Goal: Task Accomplishment & Management: Manage account settings

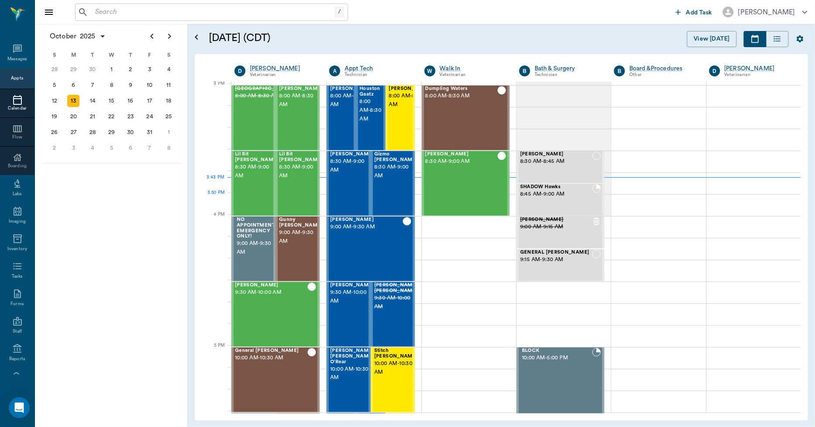
scroll to position [919, 0]
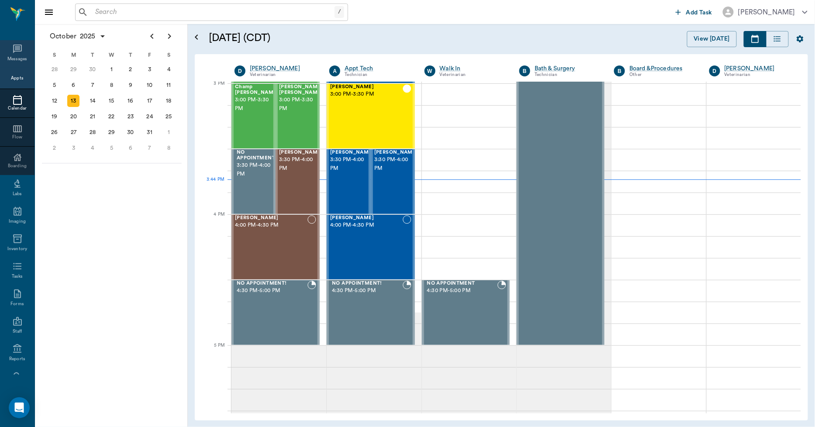
click at [18, 46] on icon at bounding box center [17, 49] width 10 height 10
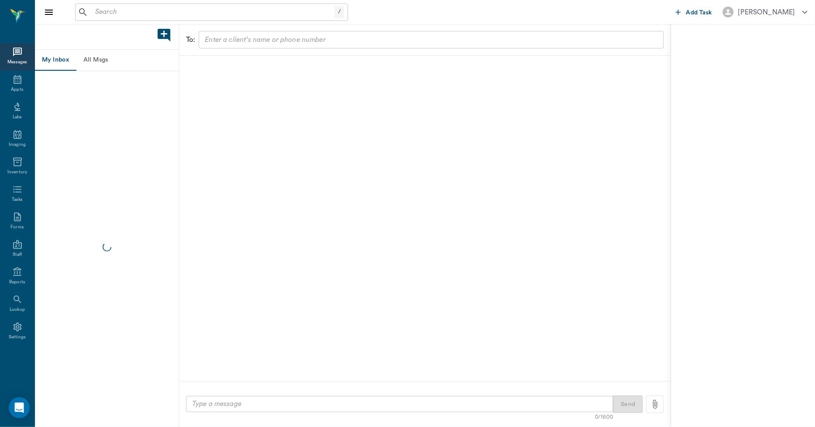
click at [95, 63] on button "All Msgs" at bounding box center [95, 60] width 39 height 21
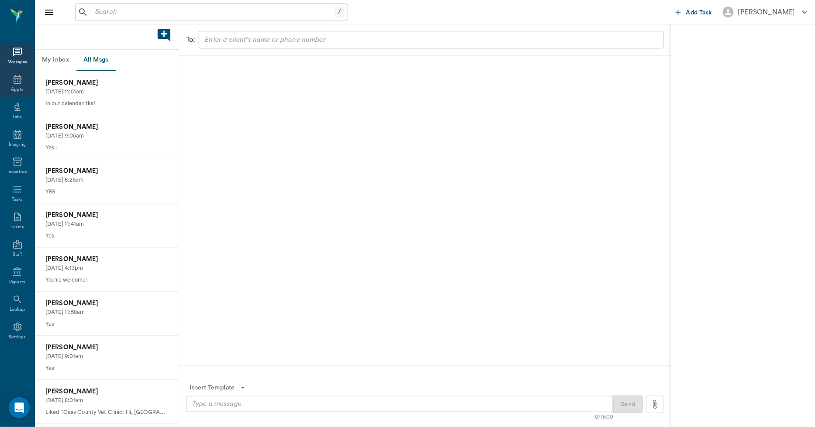
click at [18, 79] on icon at bounding box center [18, 79] width 8 height 9
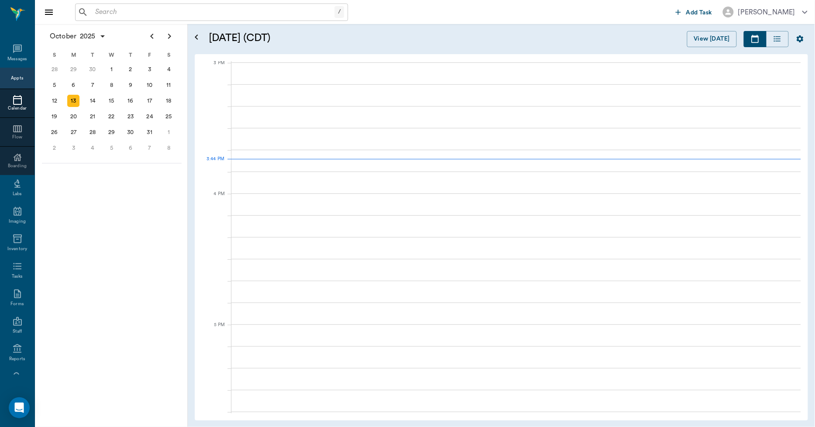
scroll to position [918, 0]
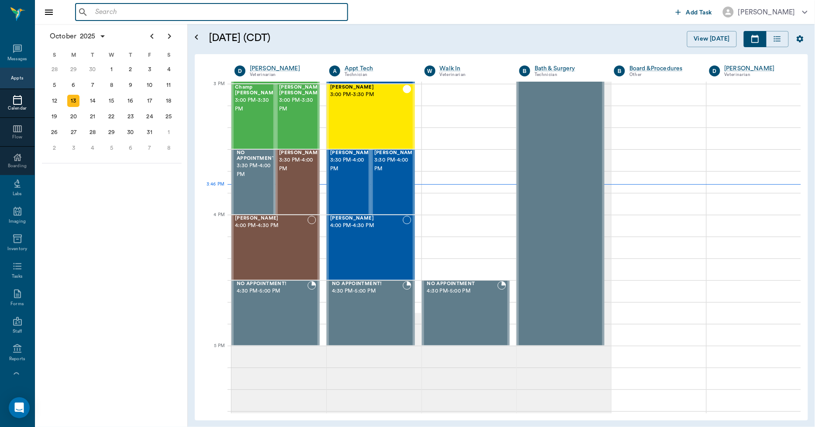
click at [194, 8] on input "text" at bounding box center [218, 12] width 252 height 12
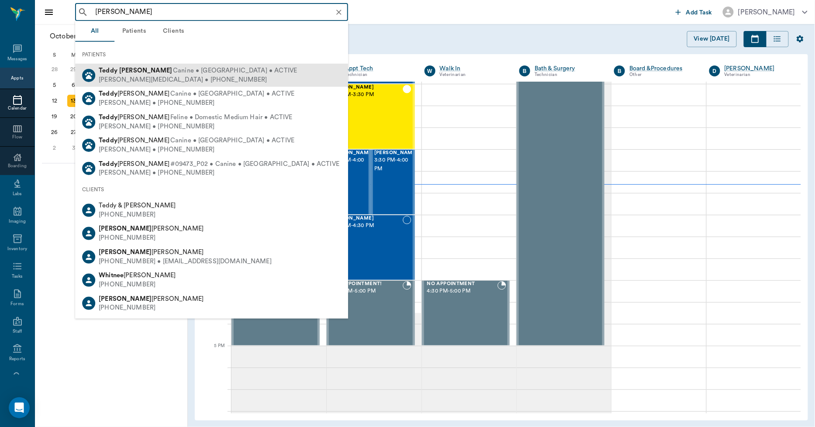
click at [173, 72] on span "Canine • Yorkie • ACTIVE" at bounding box center [235, 70] width 124 height 9
type input "TEDDY WHIT"
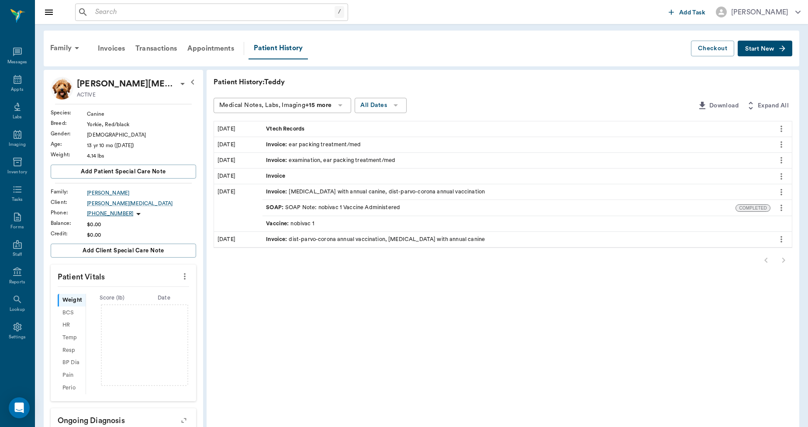
click at [764, 49] on span "Start New" at bounding box center [759, 49] width 29 height 0
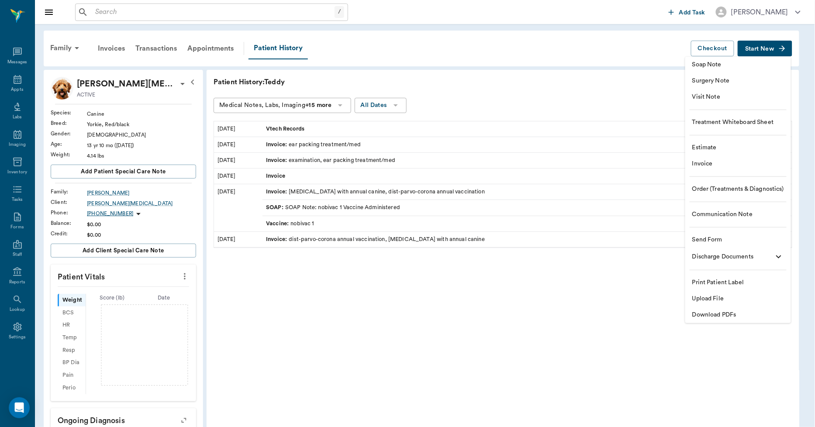
click at [719, 299] on span "Upload File" at bounding box center [738, 298] width 92 height 9
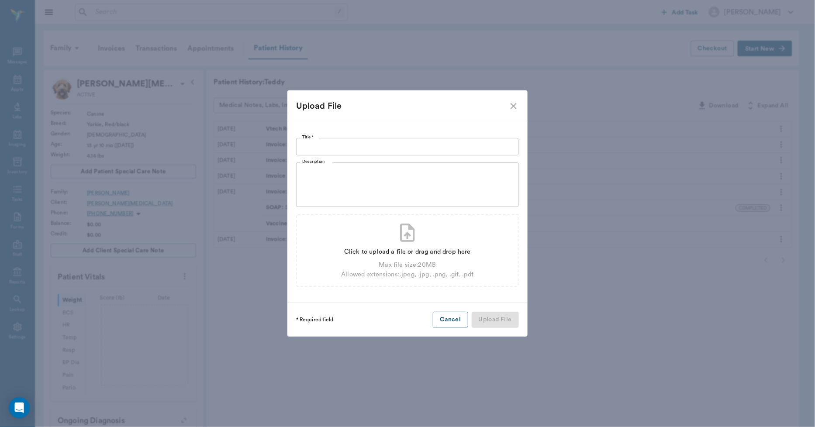
click at [503, 147] on input "Title *" at bounding box center [407, 146] width 223 height 17
type input "RECORD TRANSFER 2025"
click at [459, 251] on div "Click to upload a file or drag and drop here" at bounding box center [407, 252] width 132 height 10
type input "C:\fakepath\Teddy_MedicalRecord.pdf"
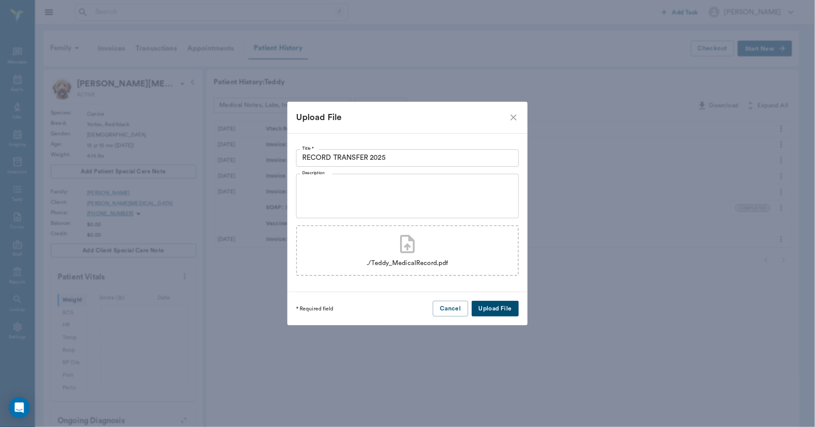
click at [490, 308] on button "Upload File" at bounding box center [495, 309] width 47 height 16
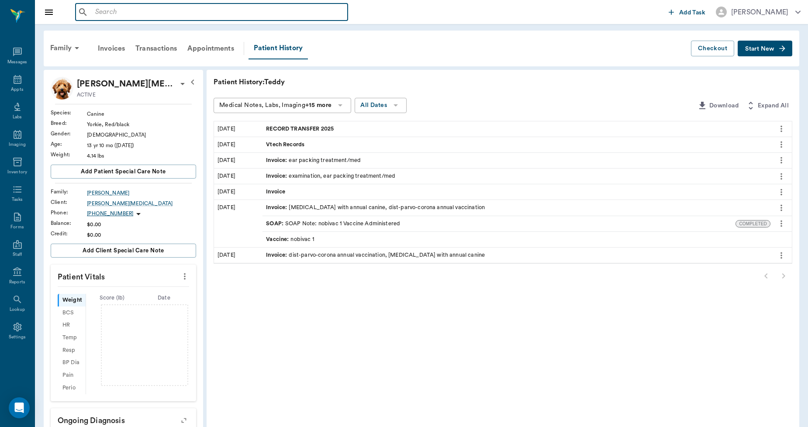
click at [180, 14] on input "text" at bounding box center [218, 12] width 252 height 12
type input "K"
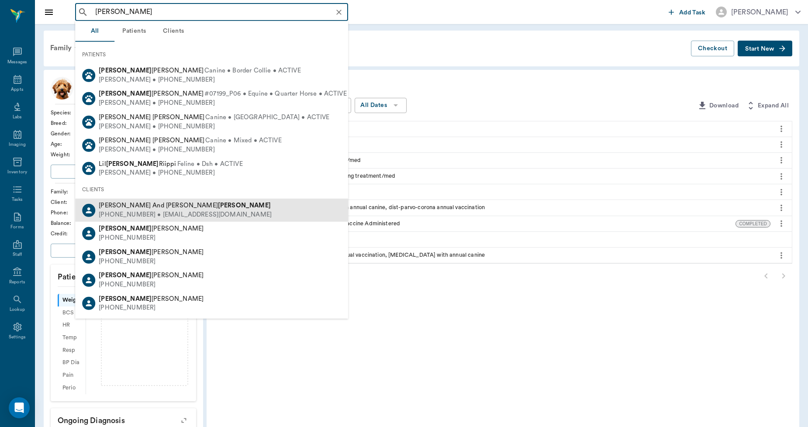
click at [135, 210] on div "(903) 244-5275 • kayburton1974@yahoo.com" at bounding box center [185, 214] width 173 height 9
type input "JIM BURT"
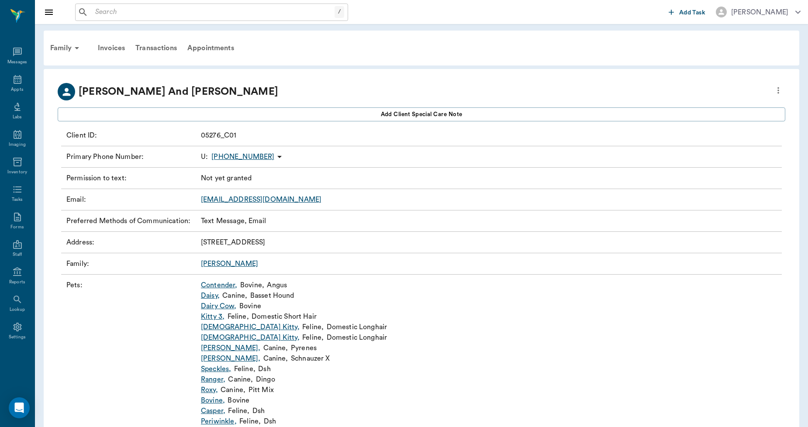
click at [220, 290] on link "Contender ," at bounding box center [219, 285] width 37 height 10
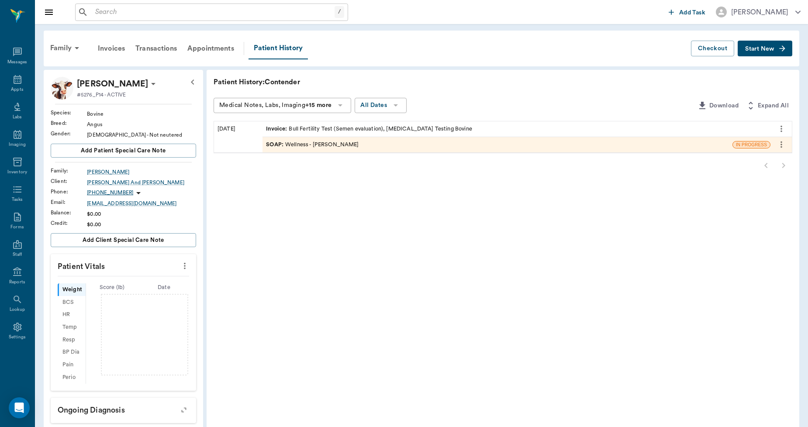
click at [750, 54] on button "Start New" at bounding box center [765, 49] width 55 height 16
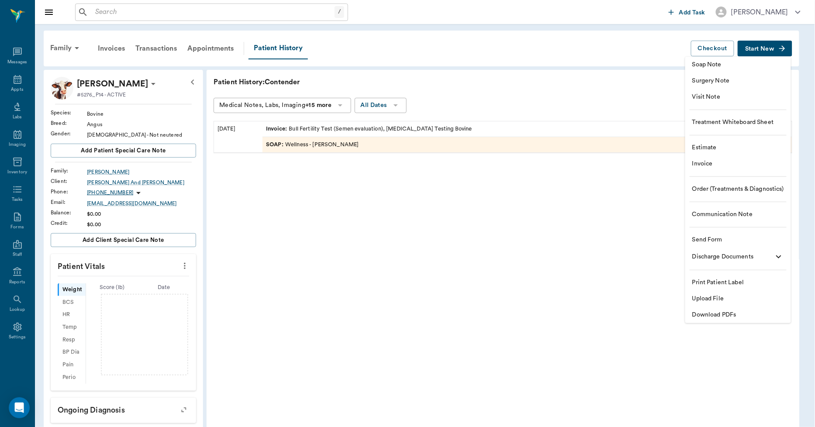
click at [710, 298] on span "Upload File" at bounding box center [738, 298] width 92 height 9
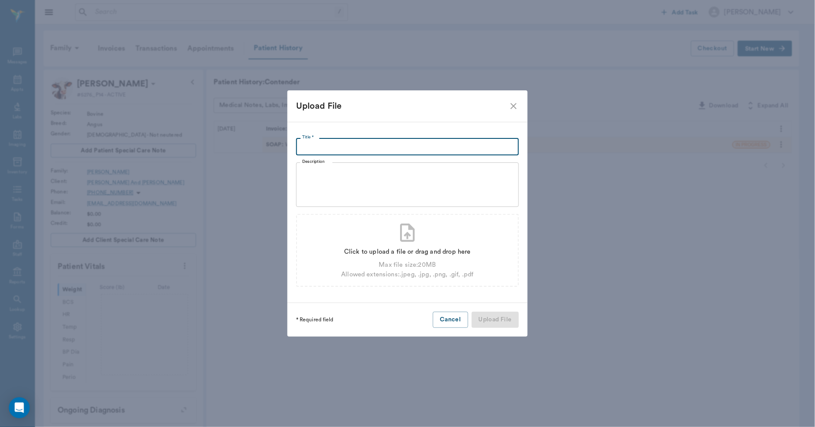
click at [446, 146] on input "Title *" at bounding box center [407, 146] width 223 height 17
type input "TRICHOMONIASIS TEST RECORD 10.07.25"
click at [418, 251] on div "Click to upload a file or drag and drop here" at bounding box center [407, 252] width 132 height 10
type input "C:\fakepath\Contender.Burton.Trichomoniasis Test Record. 10.07.2025.jpeg"
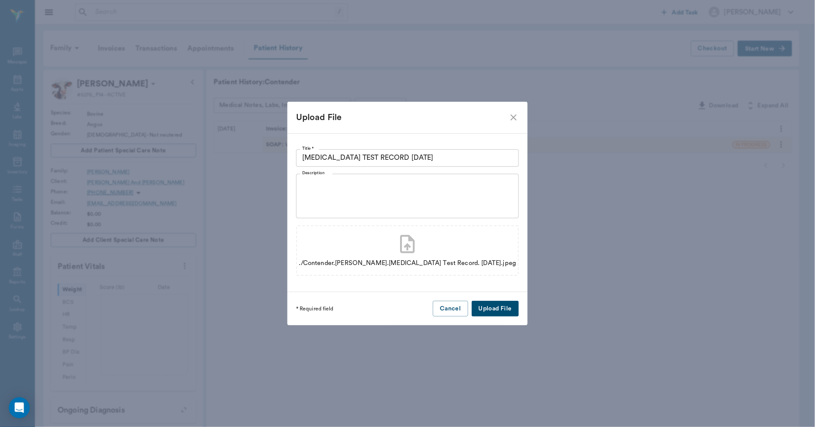
click at [486, 304] on button "Upload File" at bounding box center [495, 309] width 47 height 16
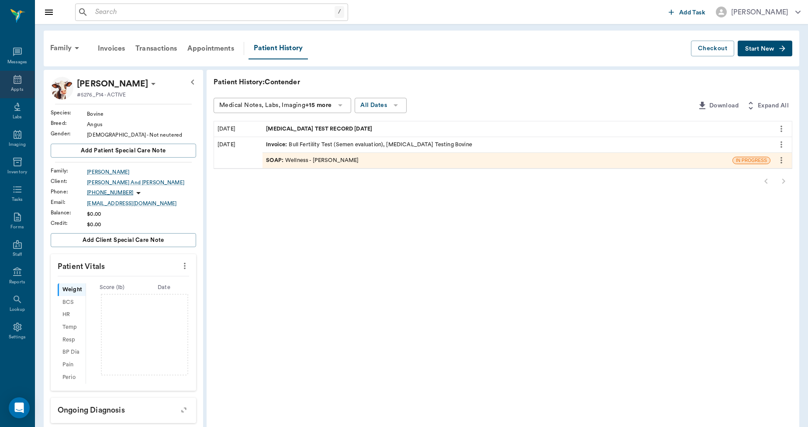
click at [14, 83] on icon at bounding box center [18, 79] width 8 height 9
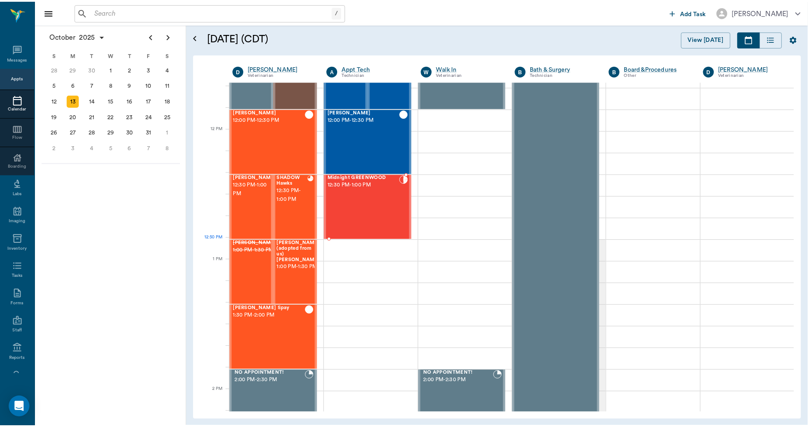
scroll to position [481, 0]
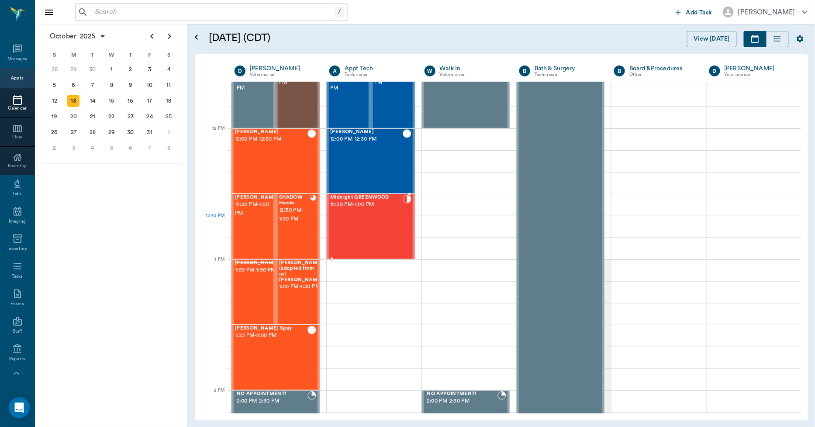
click at [352, 234] on div "Midnight GREENWOOD 12:30 PM - 1:00 PM" at bounding box center [366, 227] width 72 height 64
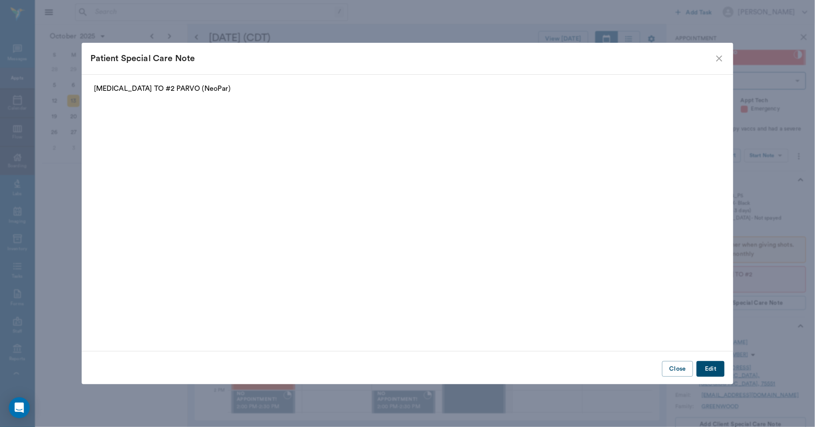
click at [716, 53] on icon "close" at bounding box center [719, 58] width 10 height 10
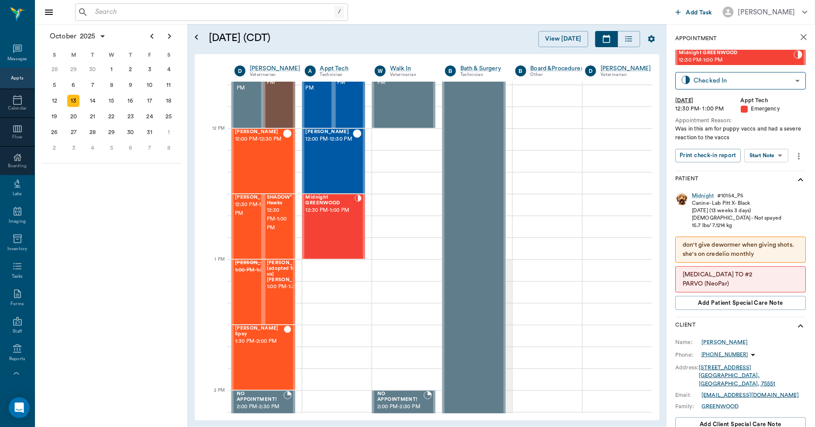
click at [763, 156] on body "/ ​ Add Task Dr. Bert Ellsworth Nectar Messages Appts Calendar Flow Boarding La…" at bounding box center [407, 213] width 815 height 427
click at [726, 177] on div at bounding box center [407, 213] width 815 height 427
click at [707, 193] on div "Midnight" at bounding box center [703, 195] width 22 height 7
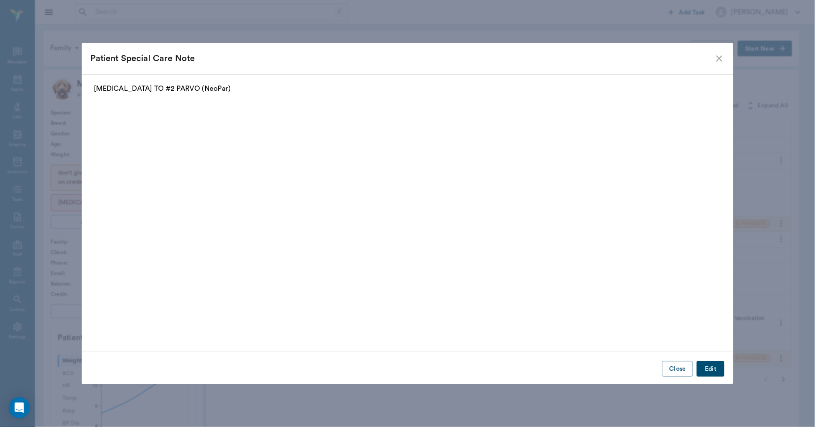
click at [721, 58] on icon "close" at bounding box center [719, 58] width 10 height 10
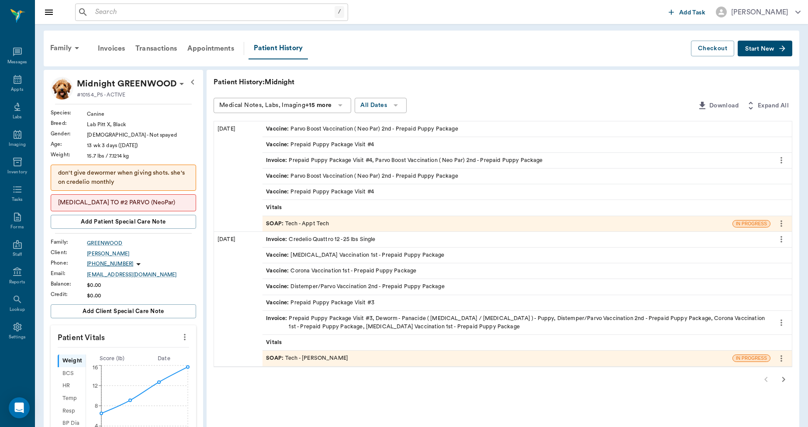
click at [780, 379] on icon "button" at bounding box center [783, 379] width 10 height 10
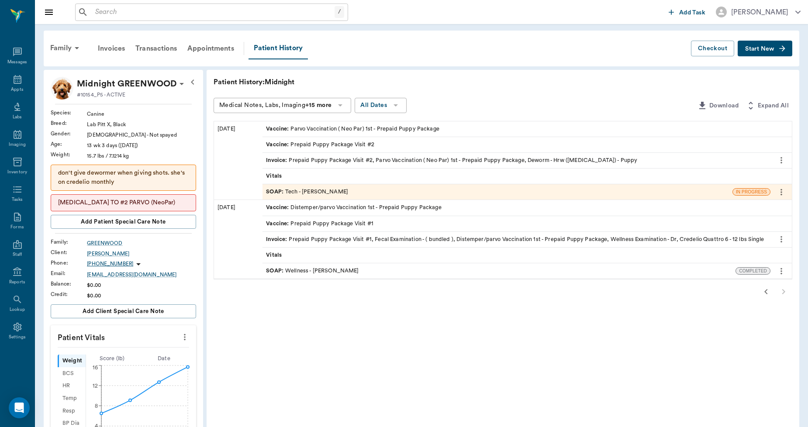
click at [769, 288] on icon "button" at bounding box center [766, 291] width 10 height 10
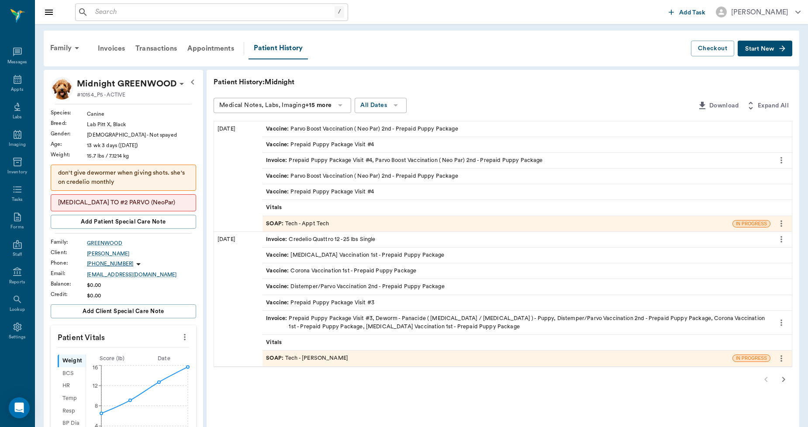
click at [789, 378] on button "button" at bounding box center [783, 379] width 17 height 17
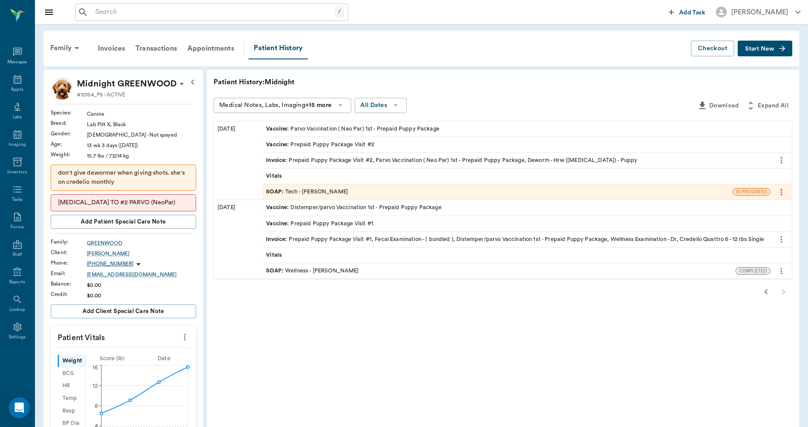
click at [769, 295] on icon "button" at bounding box center [766, 291] width 10 height 10
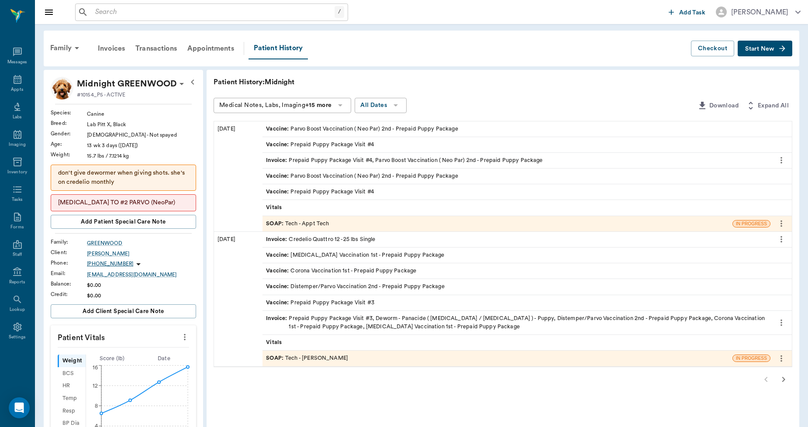
click at [785, 380] on icon "button" at bounding box center [783, 379] width 10 height 10
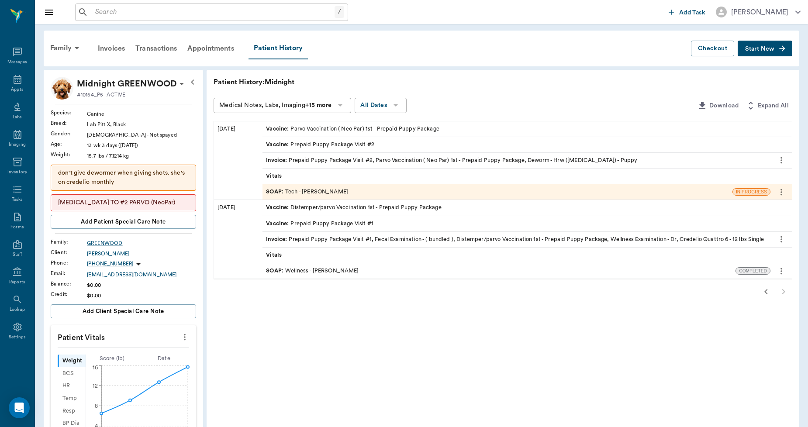
click at [769, 293] on icon "button" at bounding box center [766, 291] width 10 height 10
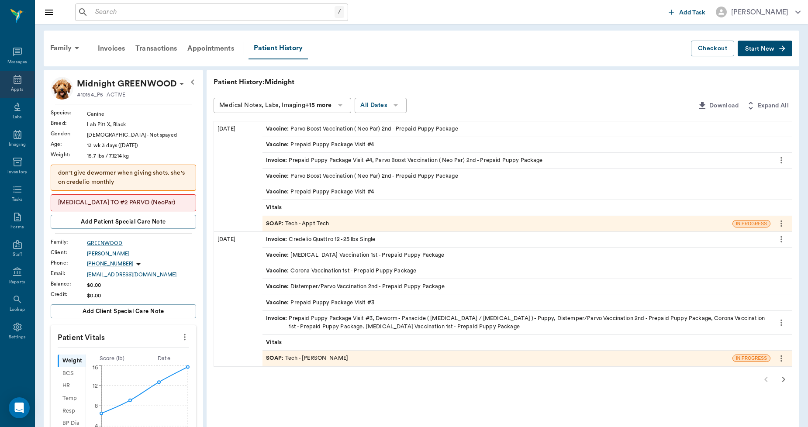
click at [15, 79] on icon at bounding box center [18, 79] width 8 height 9
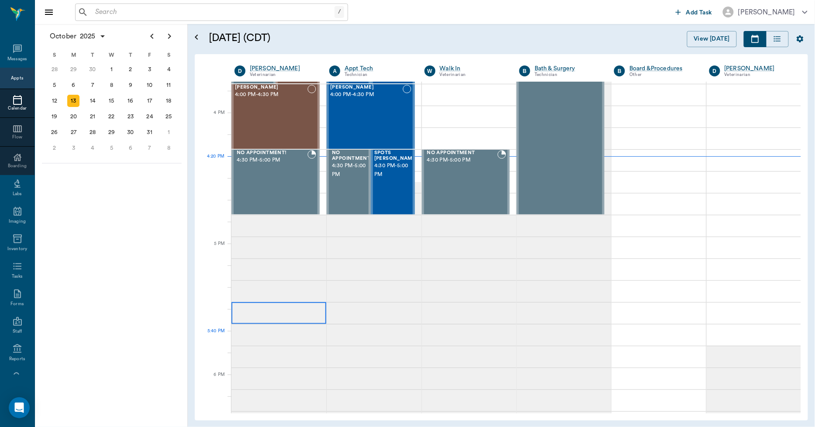
scroll to position [758, 0]
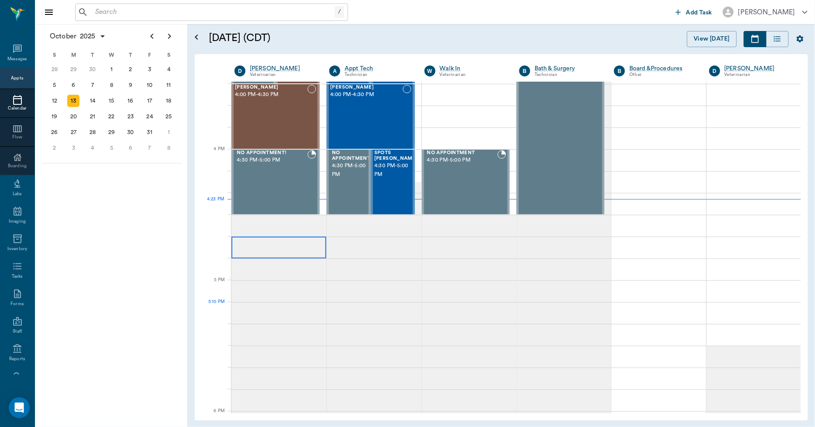
scroll to position [855, 0]
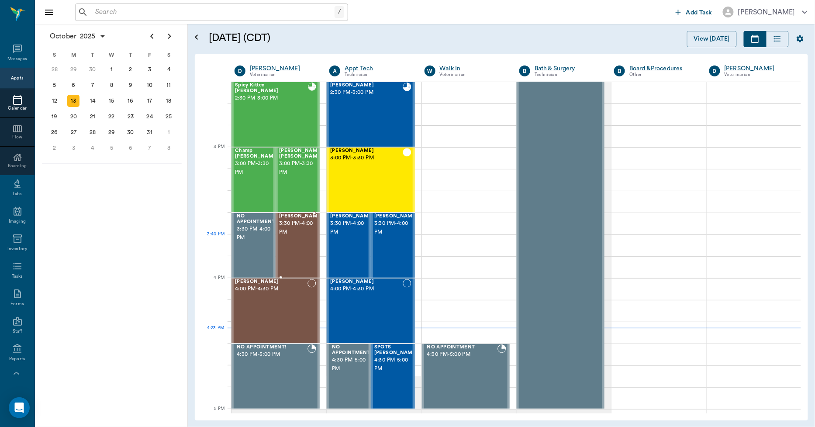
click at [289, 254] on div "Trina Shepard 3:30 PM - 4:00 PM" at bounding box center [301, 246] width 44 height 64
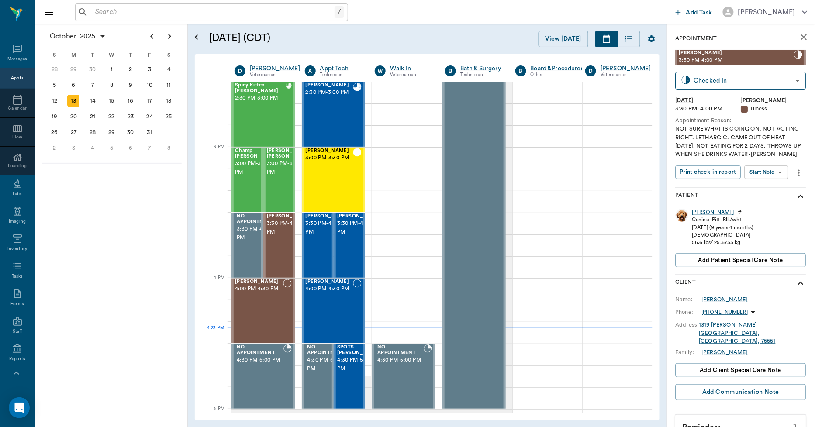
click at [695, 205] on div "Patient" at bounding box center [741, 196] width 131 height 17
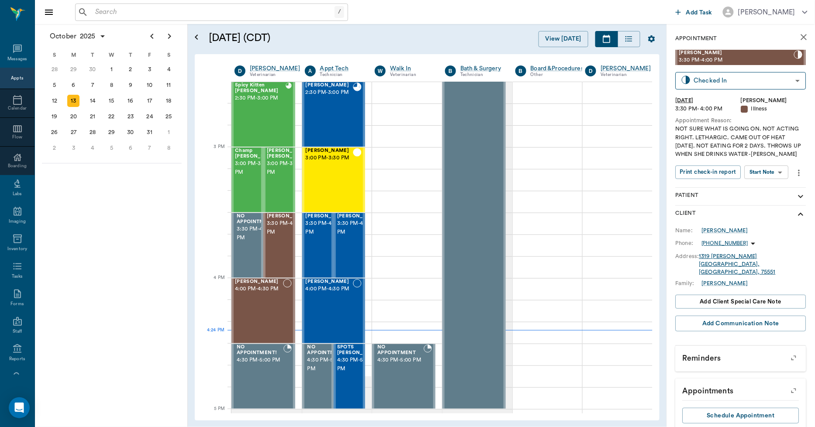
click at [800, 219] on div "Appointment Trina Shepard 3:30 PM - 4:00 PM Checked In CHECKED_IN ​ Mon, Oct 13…" at bounding box center [741, 233] width 148 height 419
click at [796, 220] on icon "show more" at bounding box center [801, 214] width 10 height 10
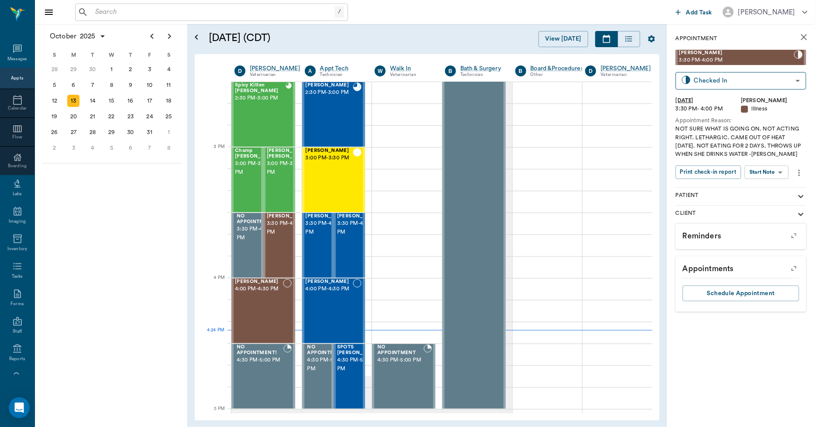
click at [798, 196] on icon "show more" at bounding box center [801, 196] width 10 height 10
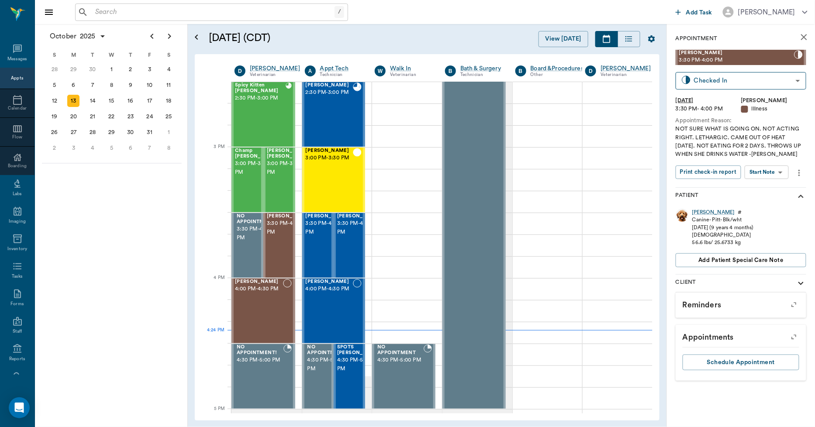
click at [801, 282] on icon "show more" at bounding box center [801, 283] width 10 height 10
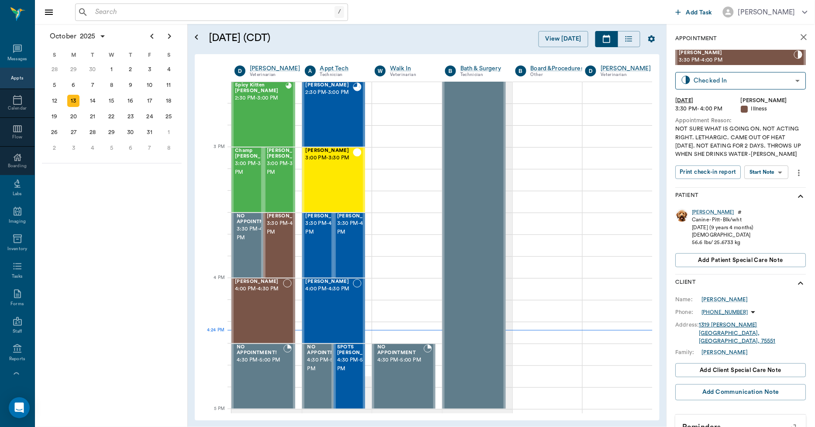
click at [697, 224] on div "Canine - Pitt - Blk/wht" at bounding box center [723, 219] width 62 height 7
click at [698, 216] on div "Trina" at bounding box center [713, 212] width 42 height 7
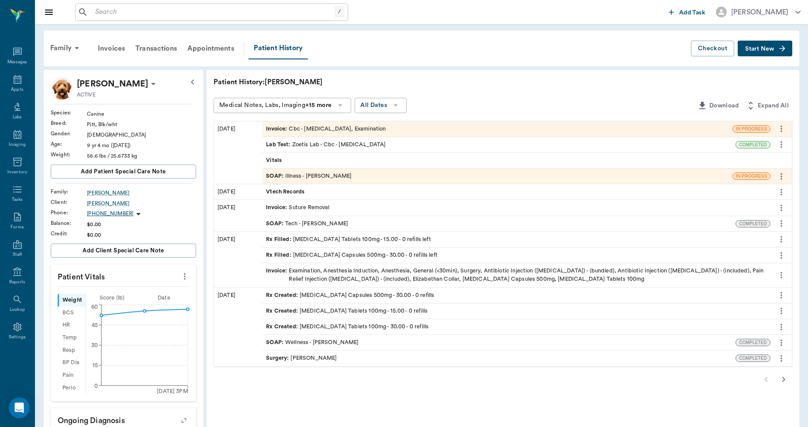
click at [311, 176] on div "SOAP : Illness - Dr. Bert Ellsworth" at bounding box center [309, 176] width 86 height 8
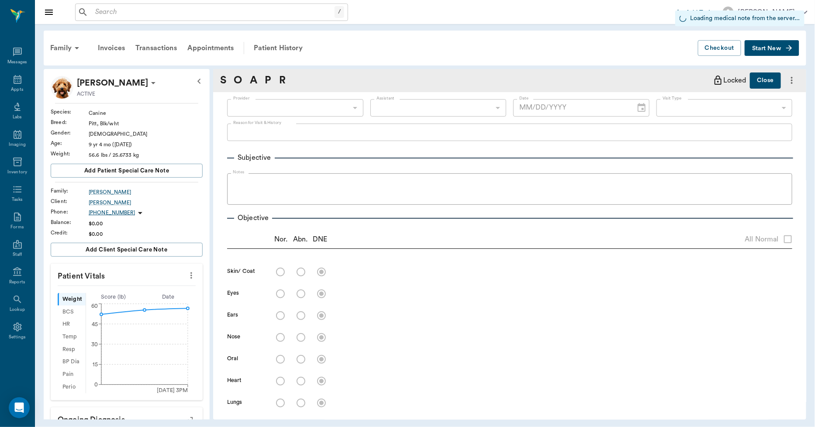
type input "63ec2f075fda476ae8351a4d"
type input "63ec2f075fda476ae8351a4c"
type input "65d2be4f46e3a538d89b8c15"
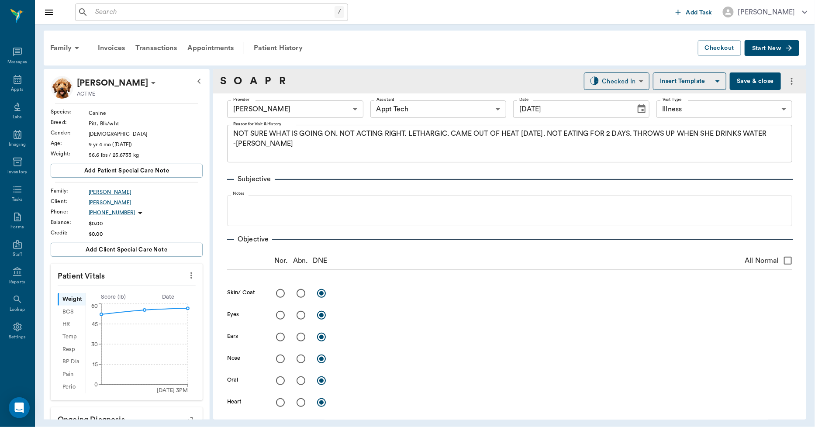
type input "10/13/2025"
type textarea "NOT SURE WHAT IS GOING ON. NOT ACTING RIGHT. LETHARGIC. CAME OUT OF HEAT 2 WEEK…"
click at [23, 82] on div "Appts" at bounding box center [17, 85] width 35 height 28
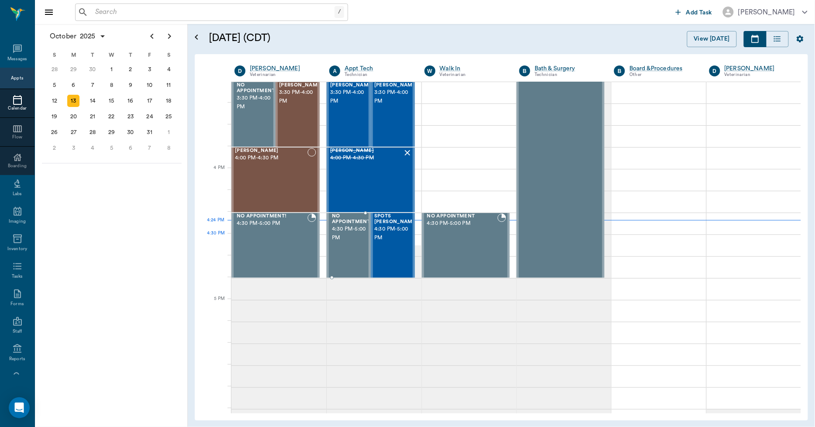
scroll to position [952, 0]
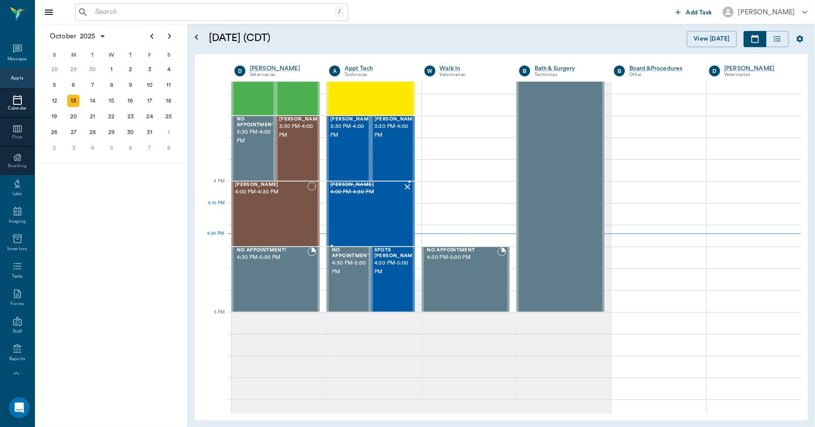
click at [365, 208] on div "Gidget Ashworth 4:00 PM - 4:30 PM" at bounding box center [366, 214] width 72 height 64
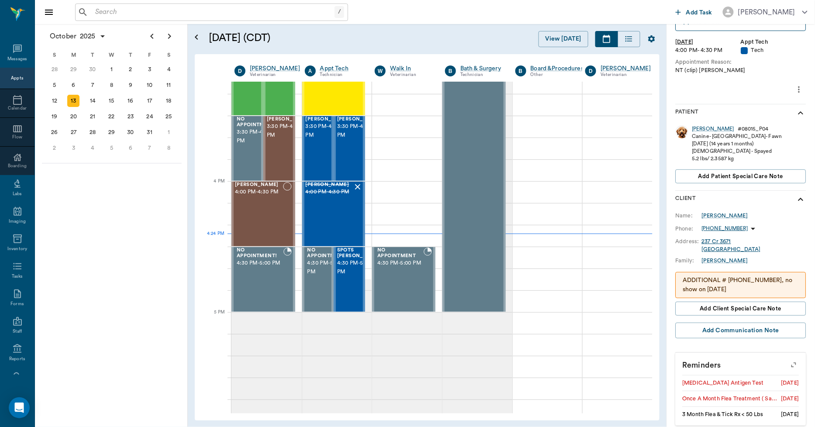
scroll to position [97, 0]
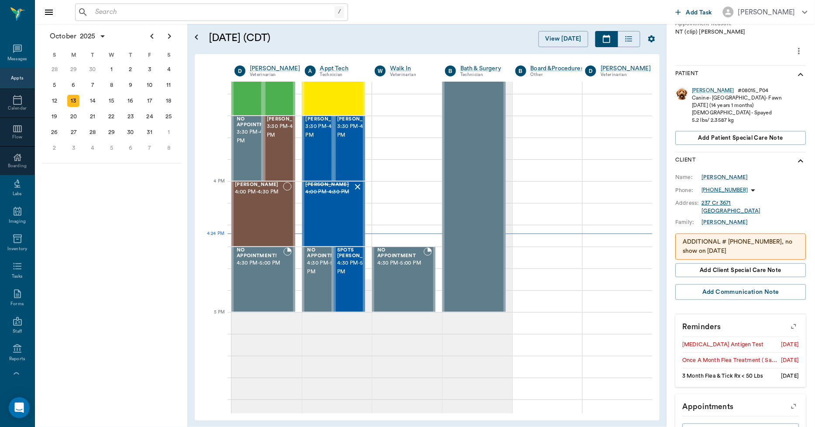
click at [733, 244] on p "ADDITIONAL # 903 599 7887, no show on 4/9/25" at bounding box center [741, 247] width 116 height 18
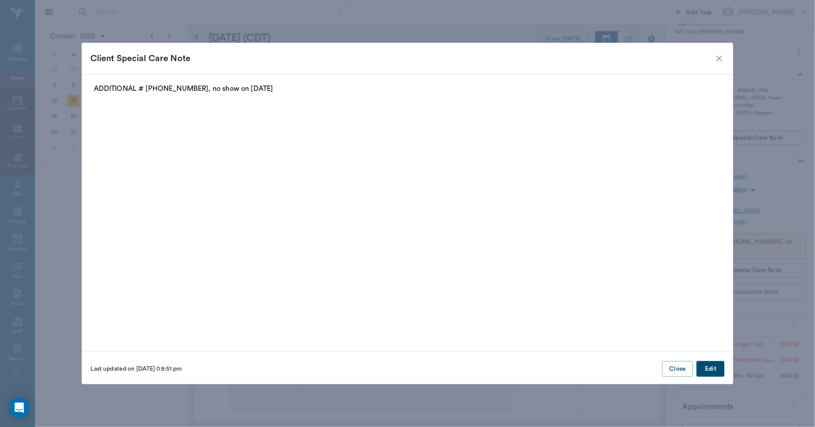
click at [709, 369] on button "Edit" at bounding box center [711, 369] width 28 height 16
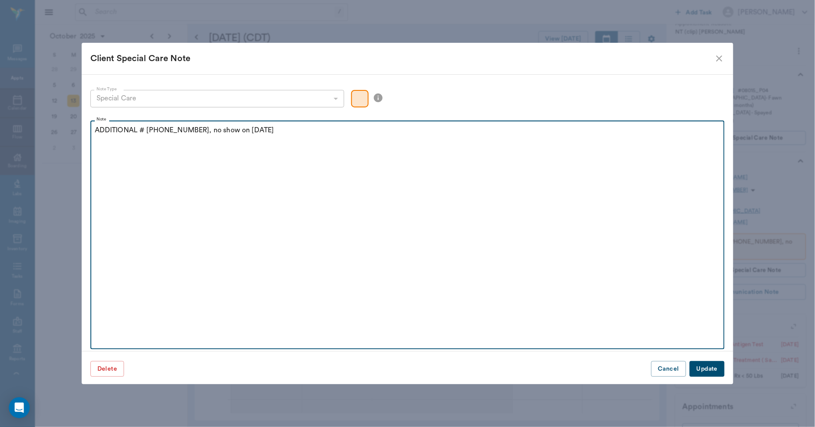
click at [258, 132] on p "ADDITIONAL # 903 599 7887, no show on 4/9/25" at bounding box center [408, 130] width 626 height 10
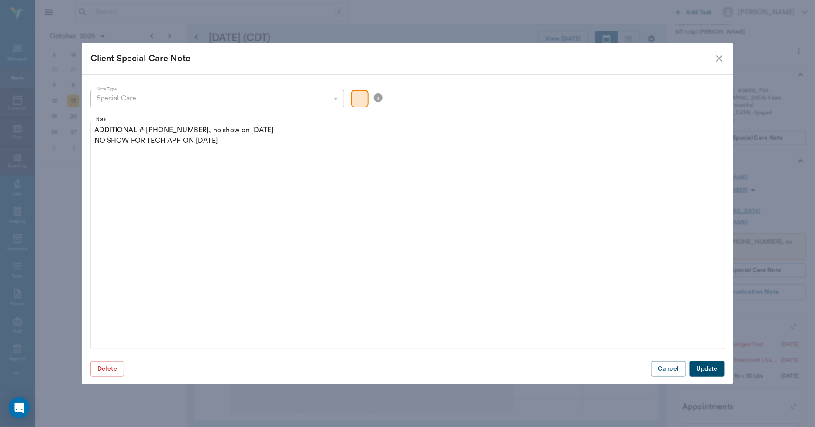
click at [706, 371] on button "Update" at bounding box center [707, 369] width 35 height 16
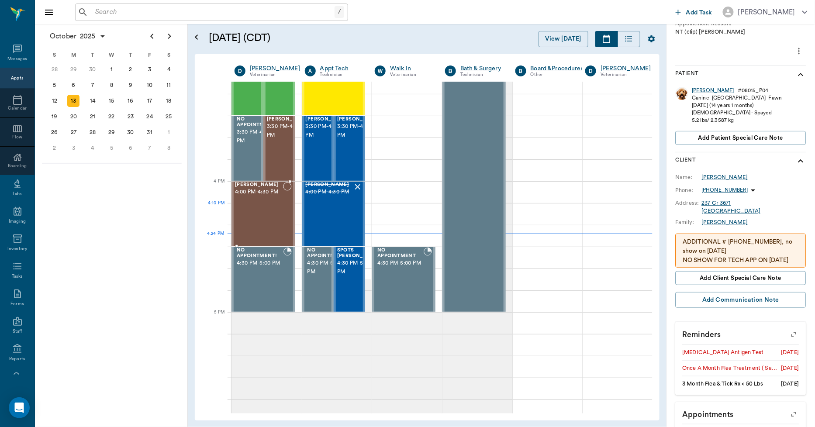
click at [259, 216] on div "Remi Sheppard 4:00 PM - 4:30 PM" at bounding box center [259, 214] width 48 height 64
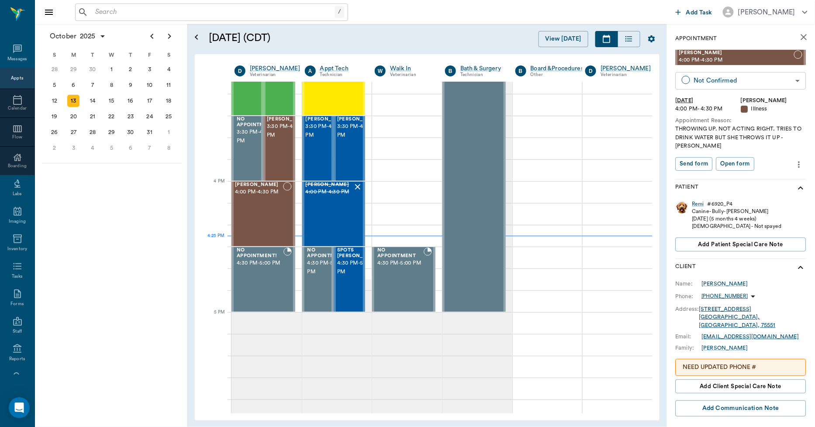
click at [747, 82] on body "/ ​ Add Task Dr. Bert Ellsworth Nectar Messages Appts Calendar Flow Boarding La…" at bounding box center [407, 213] width 815 height 427
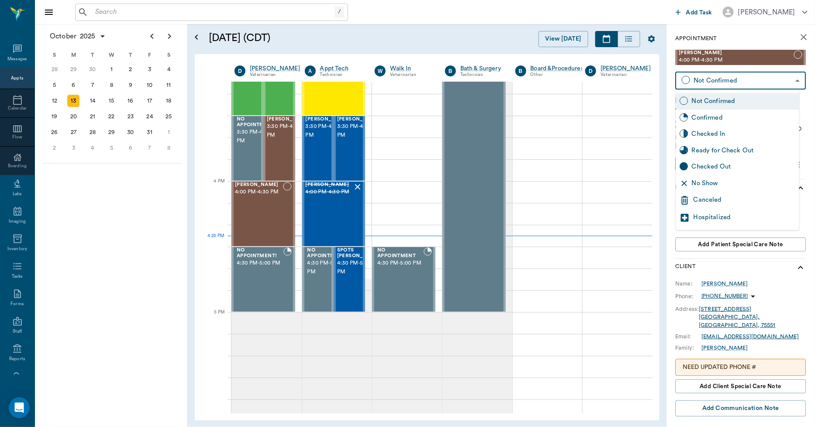
click at [712, 184] on div "No Show" at bounding box center [744, 184] width 104 height 10
type input "NO_SHOW"
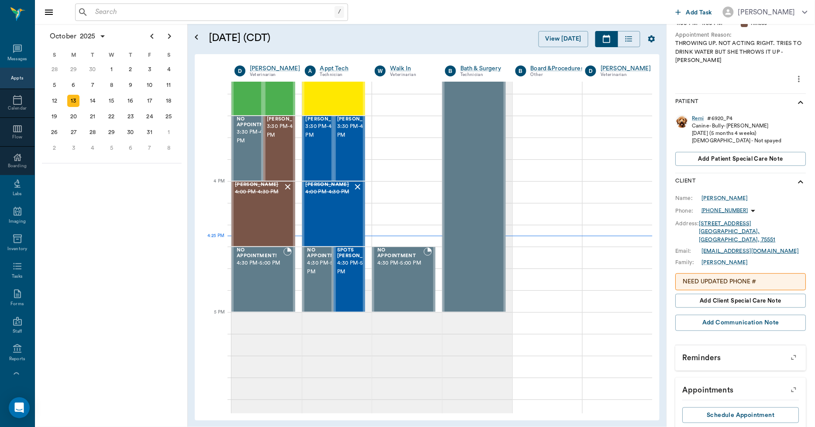
scroll to position [93, 0]
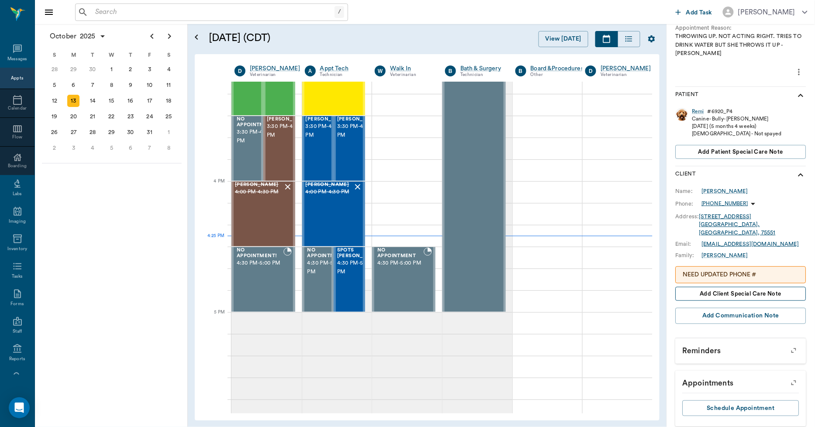
click at [742, 289] on span "Add client Special Care Note" at bounding box center [741, 294] width 82 height 10
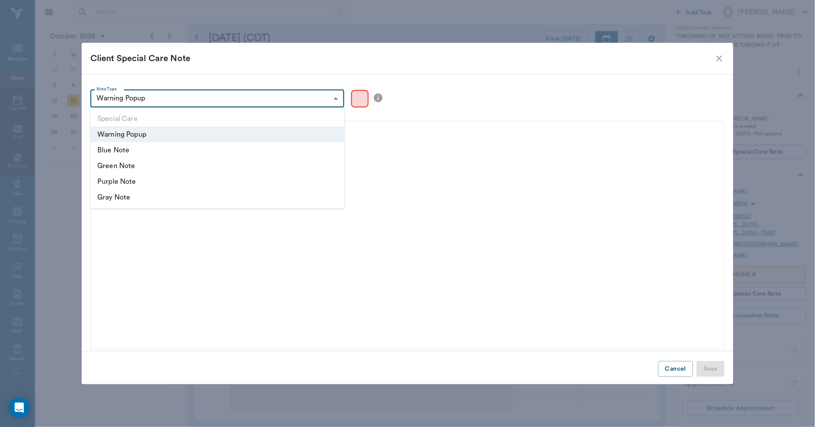
click at [285, 102] on body "/ ​ Add Task Dr. Bert Ellsworth Nectar Messages Appts Calendar Flow Boarding La…" at bounding box center [407, 213] width 815 height 427
click at [106, 148] on li "Blue Note" at bounding box center [217, 150] width 254 height 16
type input "blue"
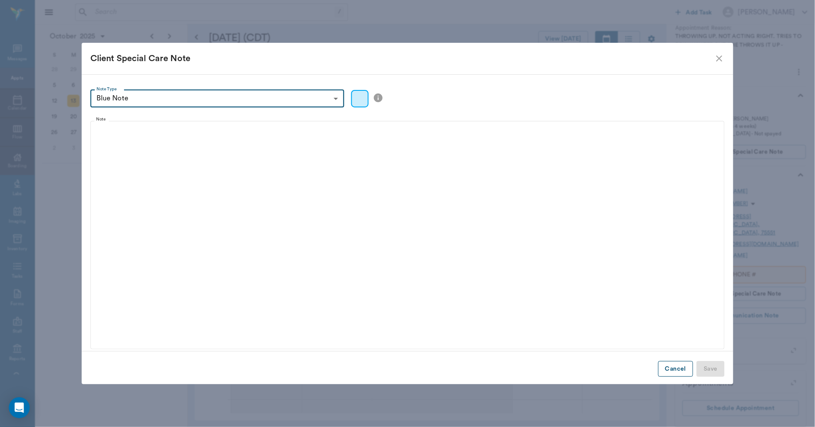
click at [678, 368] on button "Cancel" at bounding box center [675, 369] width 35 height 16
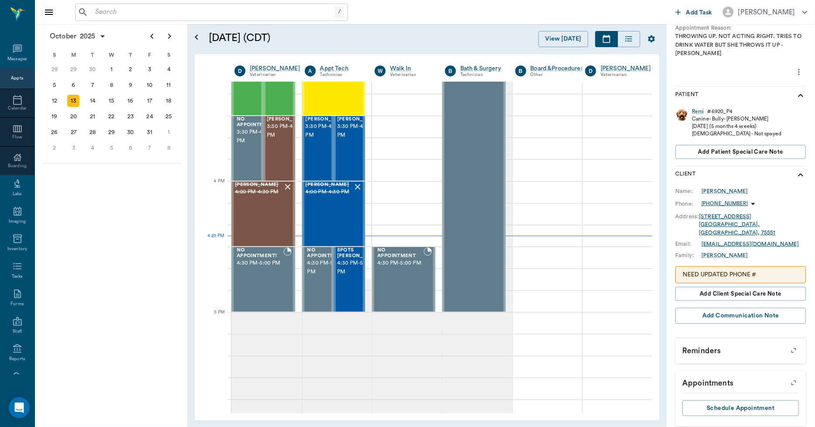
click at [719, 270] on p "NEED UPDATED PHONE #" at bounding box center [741, 274] width 116 height 9
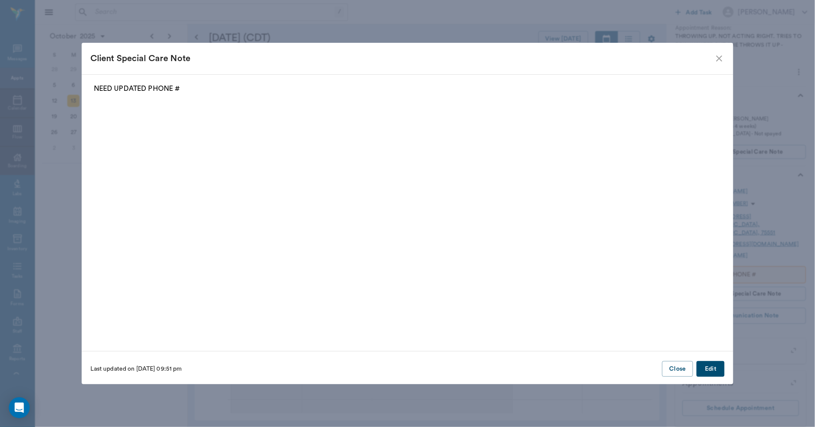
click at [714, 367] on button "Edit" at bounding box center [711, 369] width 28 height 16
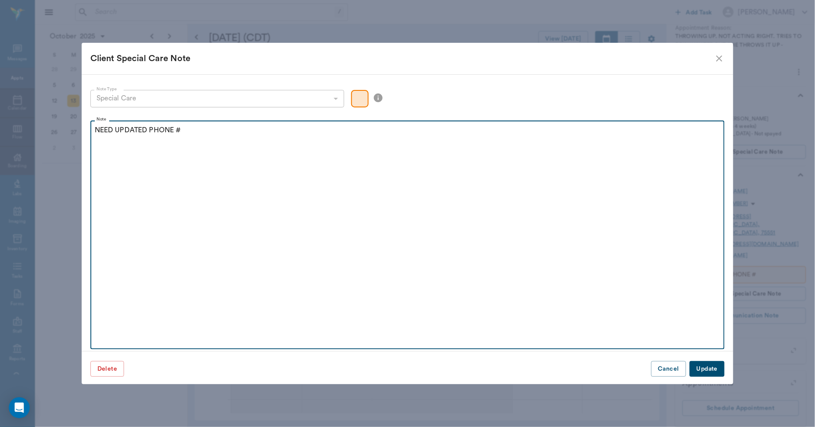
click at [190, 127] on p "NEED UPDATED PHONE #" at bounding box center [408, 130] width 626 height 10
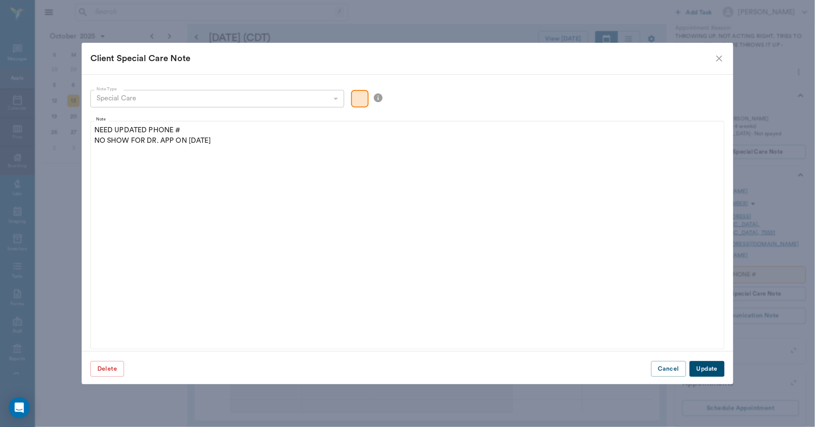
click at [700, 363] on button "Update" at bounding box center [707, 369] width 35 height 16
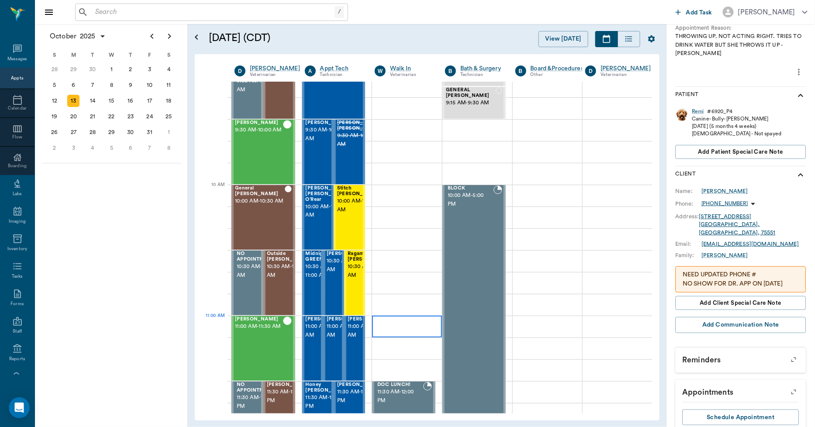
scroll to position [194, 0]
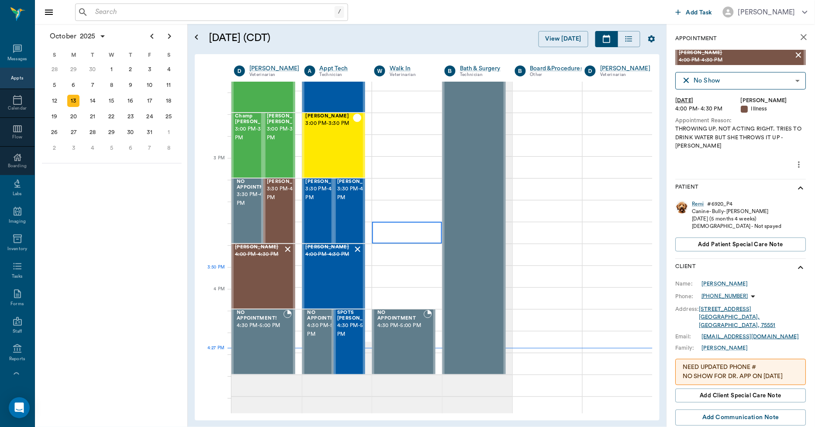
scroll to position [758, 0]
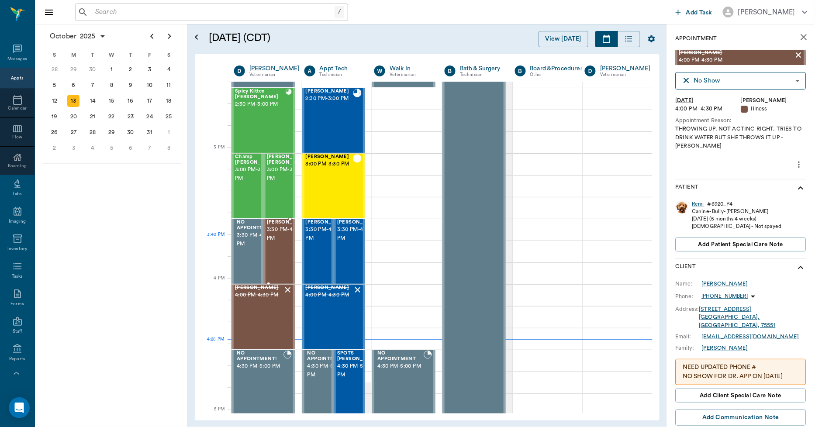
scroll to position [855, 0]
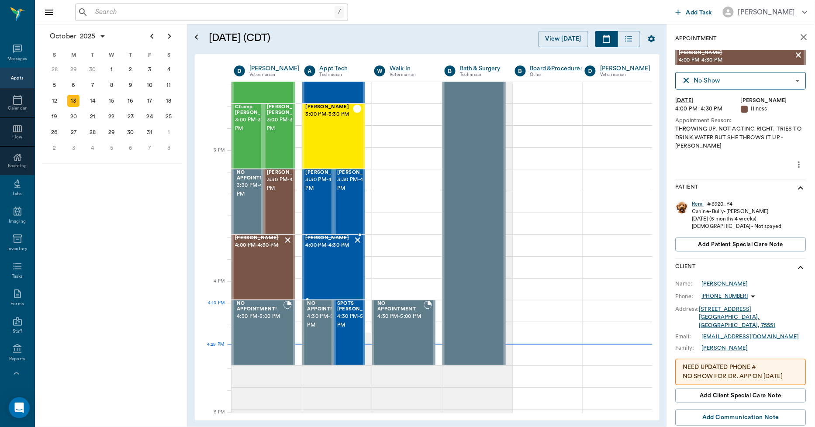
scroll to position [952, 0]
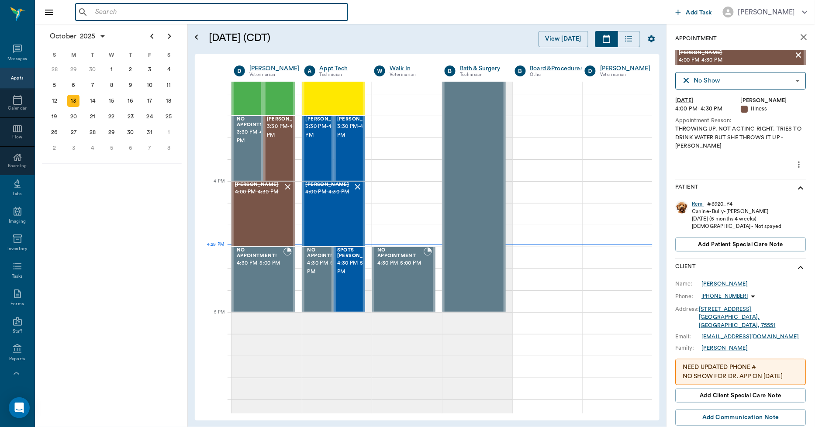
click at [164, 10] on input "text" at bounding box center [218, 12] width 252 height 12
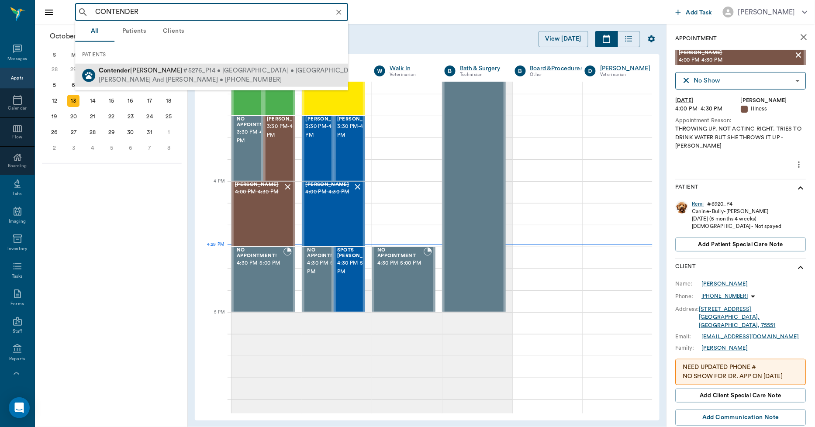
click at [141, 77] on div "[PERSON_NAME] And [PERSON_NAME] • [PHONE_NUMBER]" at bounding box center [245, 79] width 293 height 9
type input "CONTENDER"
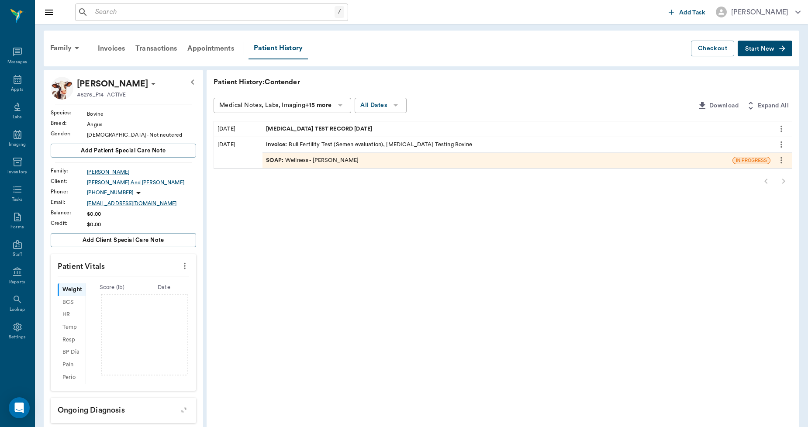
click at [97, 201] on div "[EMAIL_ADDRESS][DOMAIN_NAME]" at bounding box center [141, 204] width 109 height 8
click at [115, 180] on div "[PERSON_NAME] And [PERSON_NAME]" at bounding box center [141, 183] width 109 height 8
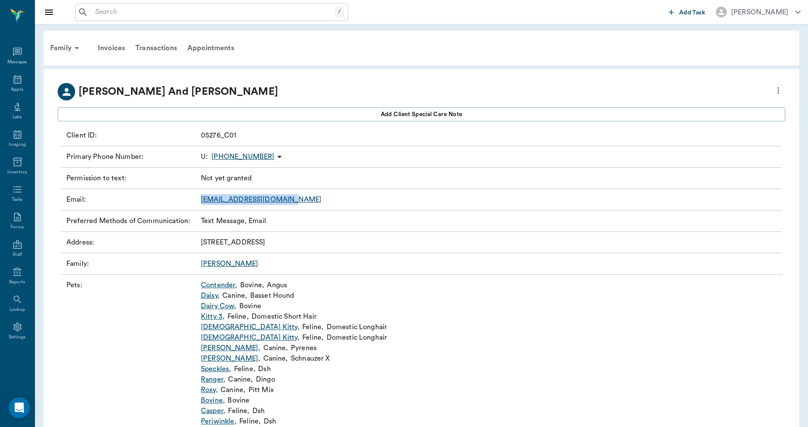
drag, startPoint x: 293, startPoint y: 198, endPoint x: 197, endPoint y: 208, distance: 96.6
click at [197, 208] on div "Email : [EMAIL_ADDRESS][DOMAIN_NAME]" at bounding box center [421, 199] width 721 height 21
copy div "[EMAIL_ADDRESS][DOMAIN_NAME]"
click at [250, 93] on div "[PERSON_NAME] And [PERSON_NAME]" at bounding box center [422, 91] width 728 height 17
click at [15, 82] on icon at bounding box center [17, 79] width 10 height 10
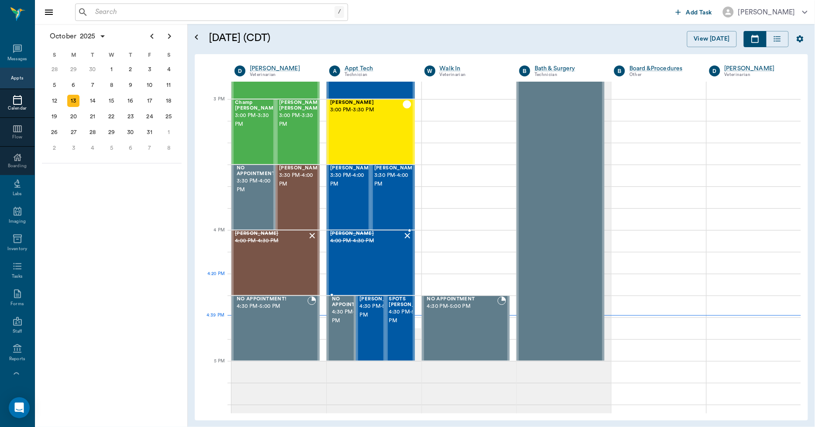
scroll to position [903, 0]
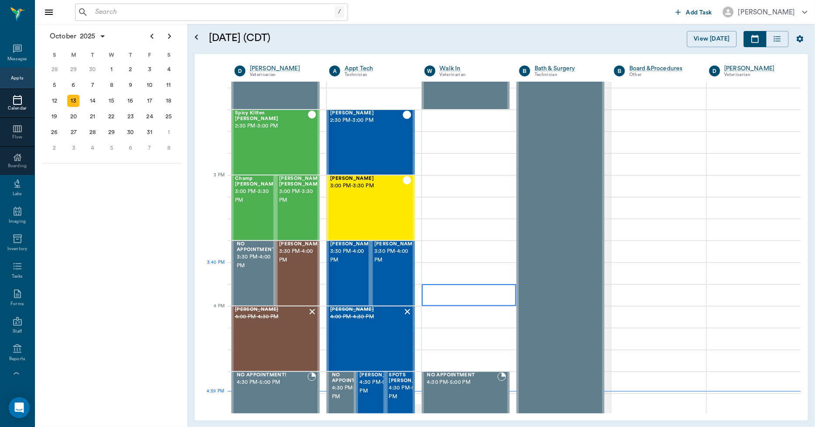
scroll to position [854, 0]
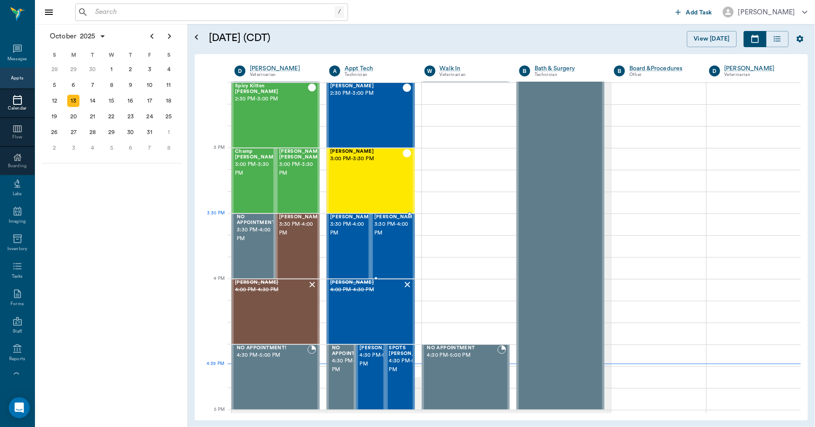
click at [377, 233] on span "3:30 PM - 4:00 PM" at bounding box center [396, 228] width 44 height 17
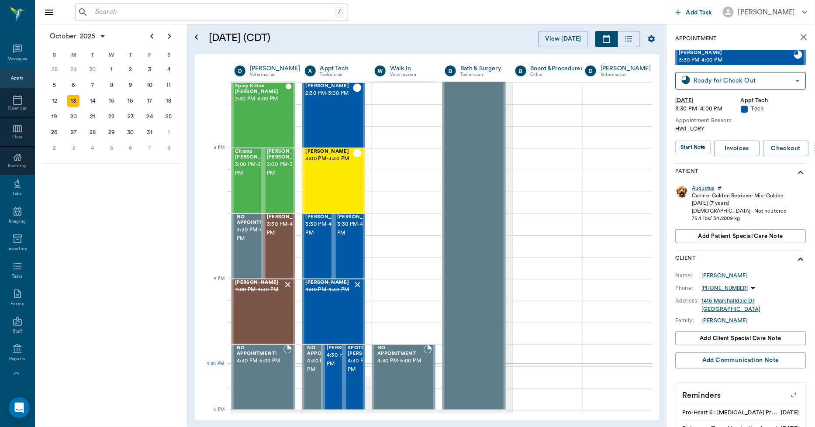
click at [697, 185] on div "Augustus" at bounding box center [703, 188] width 22 height 7
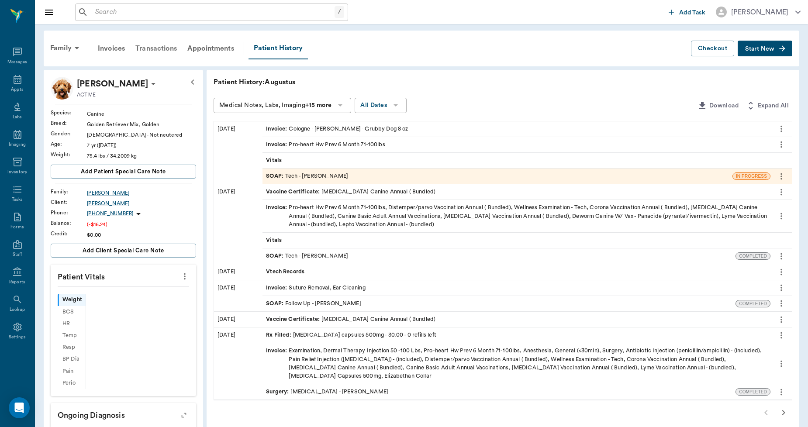
click at [169, 46] on div "Transactions" at bounding box center [156, 48] width 52 height 21
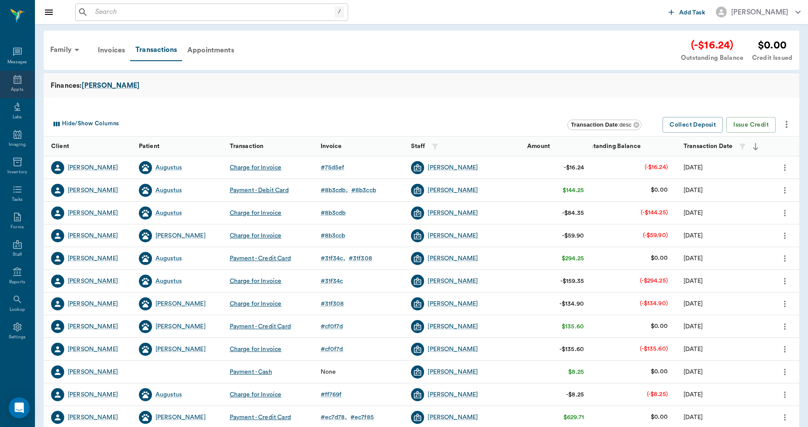
click at [16, 81] on icon at bounding box center [17, 79] width 10 height 10
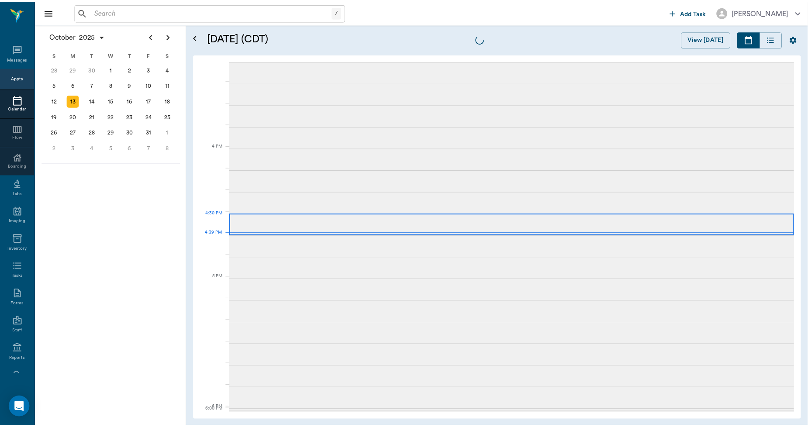
scroll to position [1050, 0]
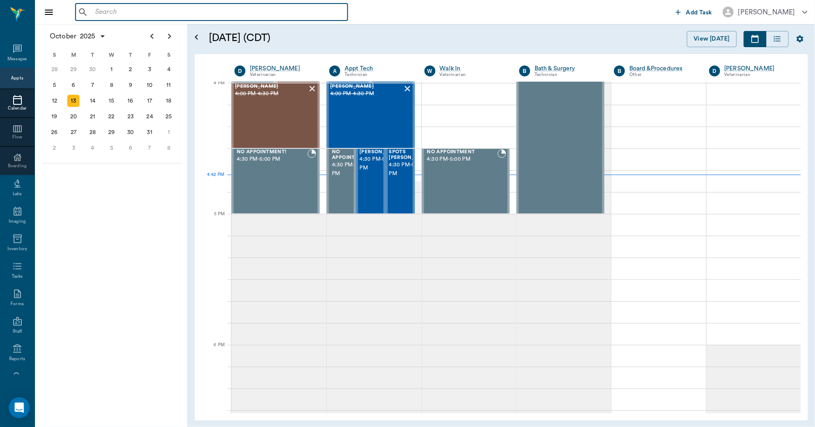
click at [138, 8] on input "text" at bounding box center [218, 12] width 252 height 12
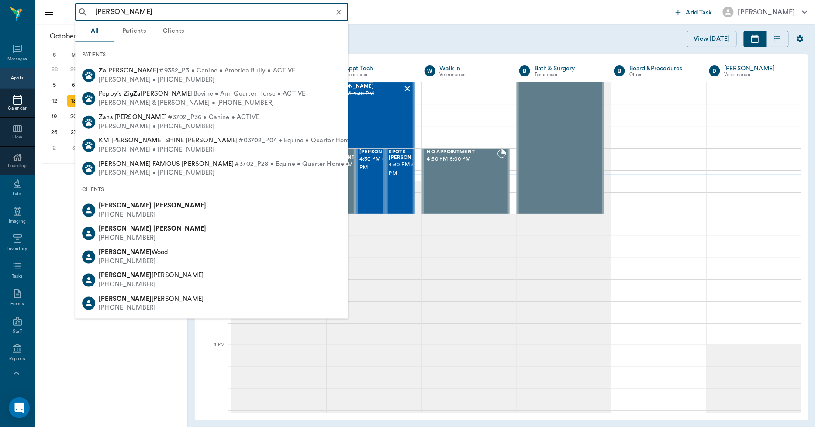
type input "zach sutt"
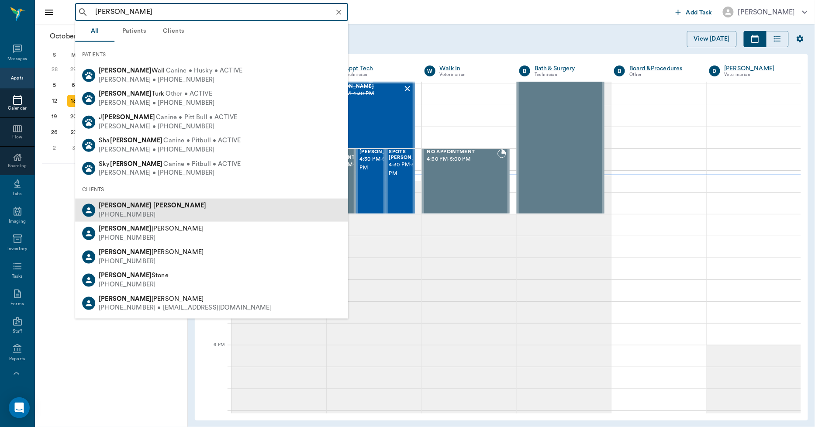
click at [153, 204] on b "Sutton" at bounding box center [179, 205] width 53 height 7
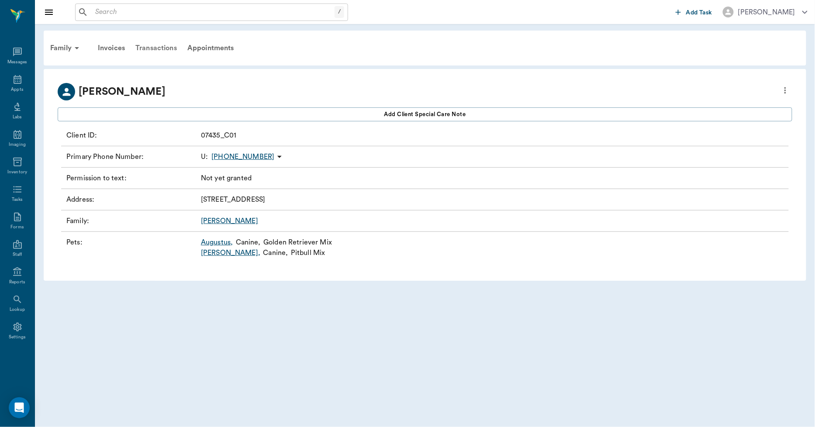
click at [160, 49] on div "Transactions" at bounding box center [156, 48] width 52 height 21
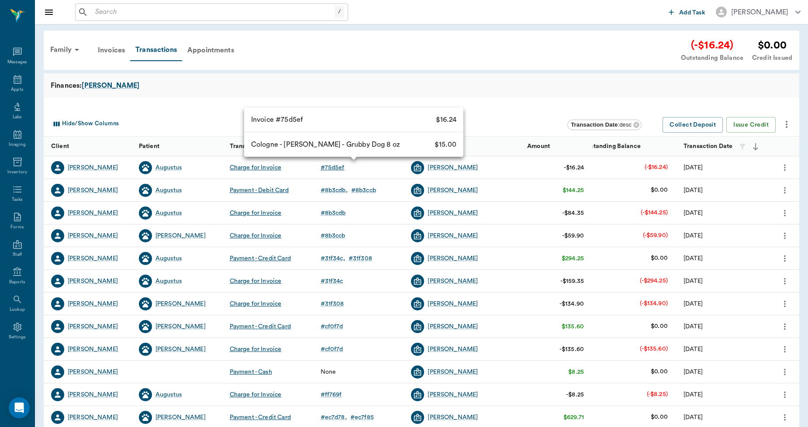
click at [337, 165] on div "# 75d5ef" at bounding box center [333, 167] width 24 height 9
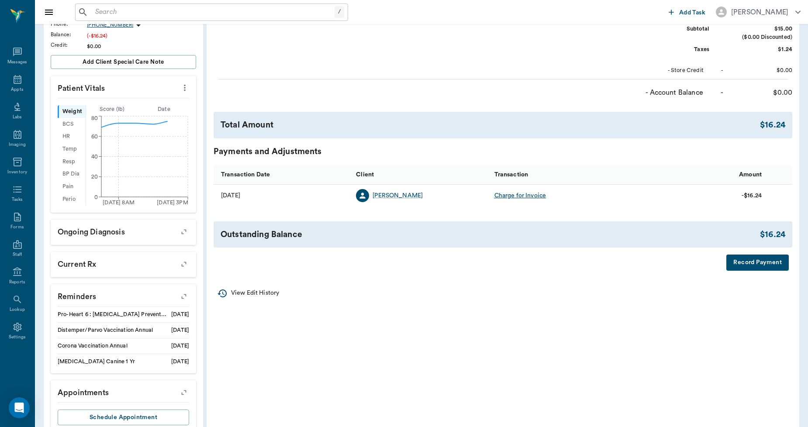
scroll to position [194, 0]
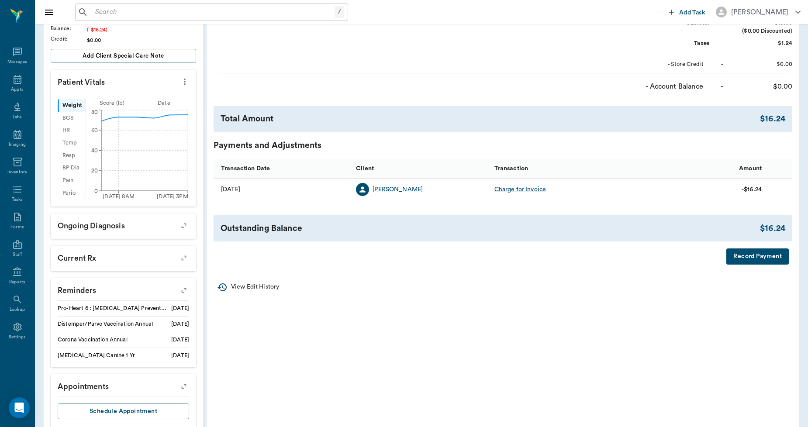
click at [747, 254] on button "Record Payment" at bounding box center [757, 256] width 62 height 16
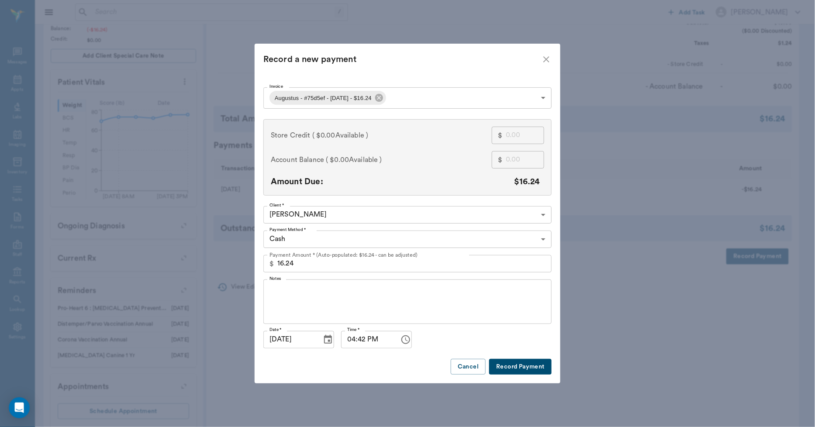
click at [522, 368] on button "Record Payment" at bounding box center [520, 367] width 62 height 16
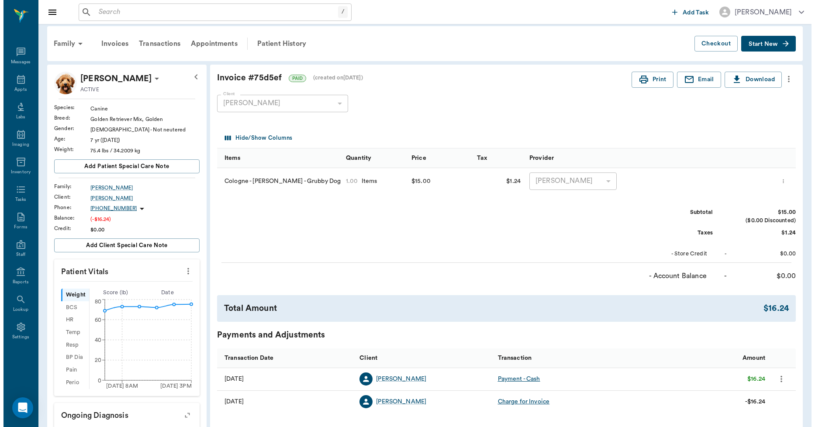
scroll to position [0, 0]
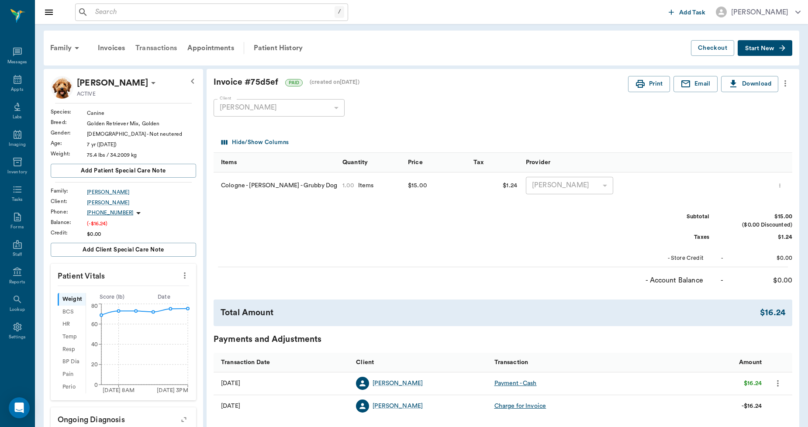
click at [152, 45] on div "Transactions" at bounding box center [156, 48] width 52 height 21
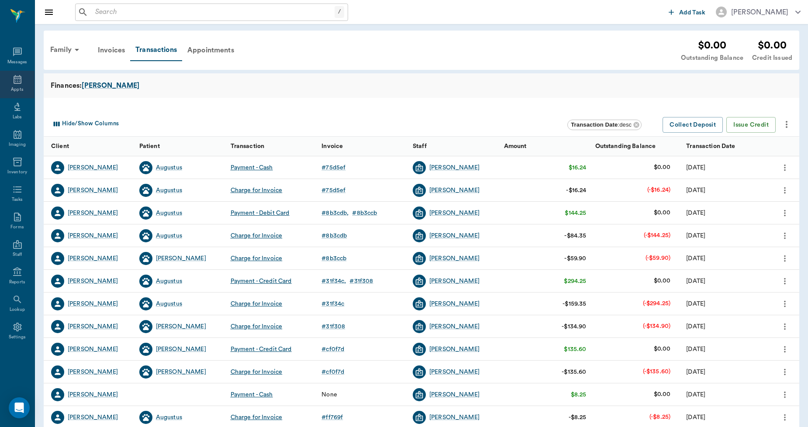
click at [11, 84] on div "Appts" at bounding box center [17, 85] width 35 height 28
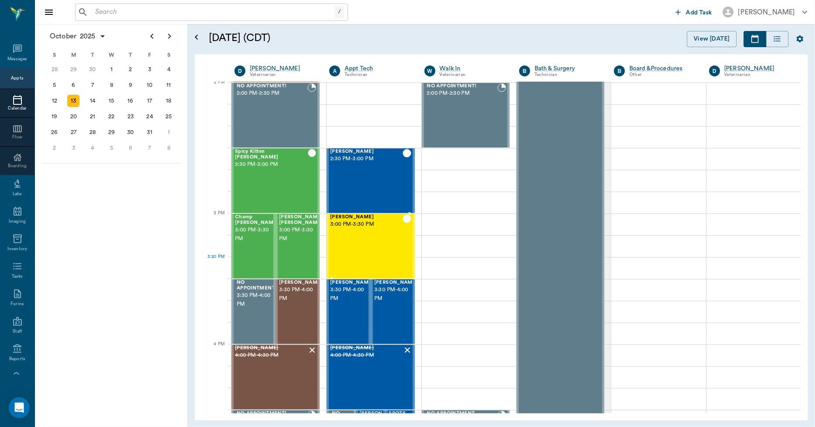
scroll to position [806, 0]
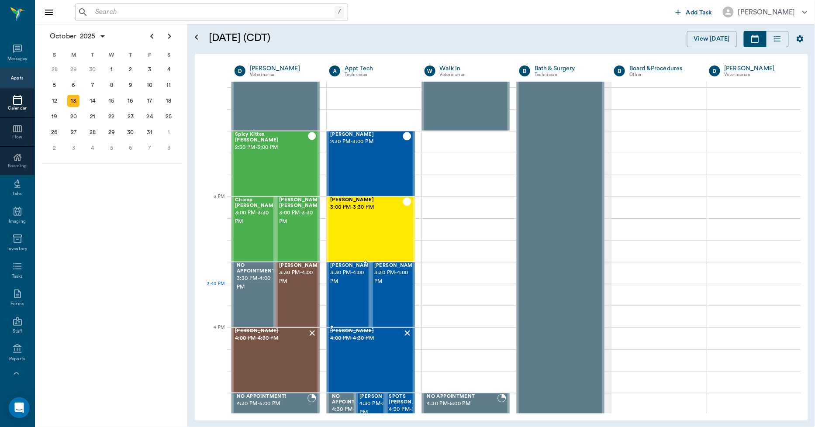
click at [347, 286] on span "3:30 PM - 4:00 PM" at bounding box center [352, 277] width 44 height 17
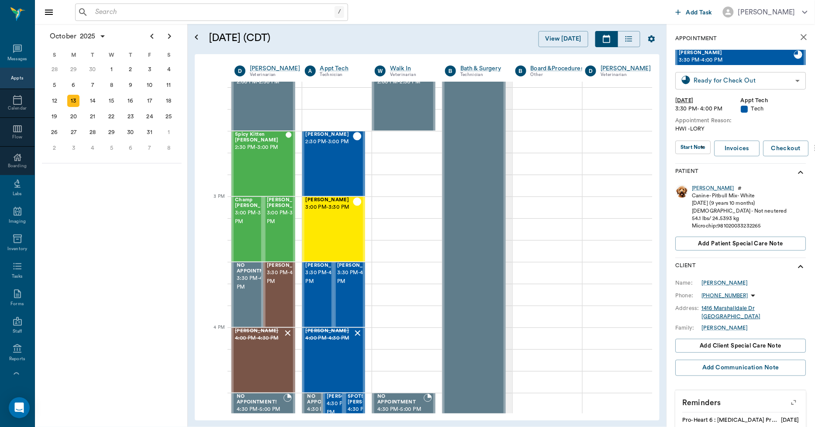
click at [728, 82] on body "/ ​ Add Task Dr. Bert Ellsworth Nectar Messages Appts Calendar Flow Boarding La…" at bounding box center [407, 213] width 815 height 427
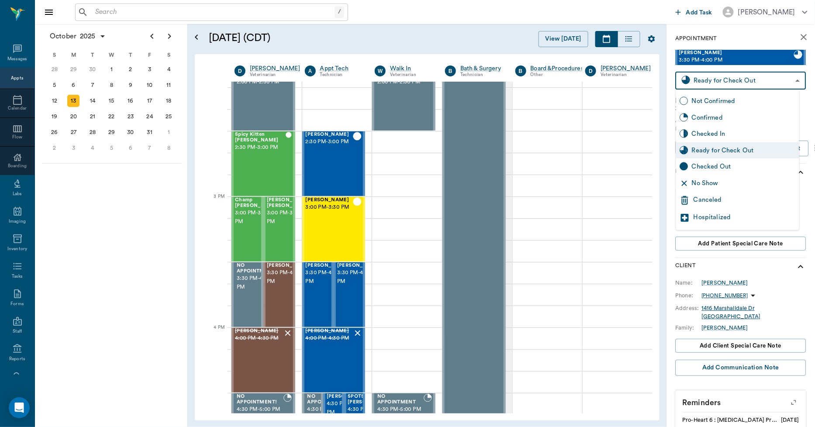
click at [721, 164] on div "Checked Out" at bounding box center [744, 167] width 104 height 10
type input "CHECKED_OUT"
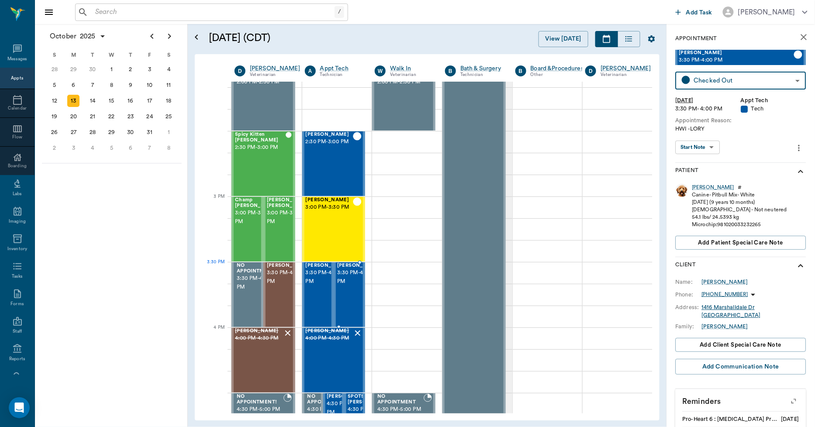
click at [354, 279] on span "3:30 PM - 4:00 PM" at bounding box center [359, 277] width 44 height 17
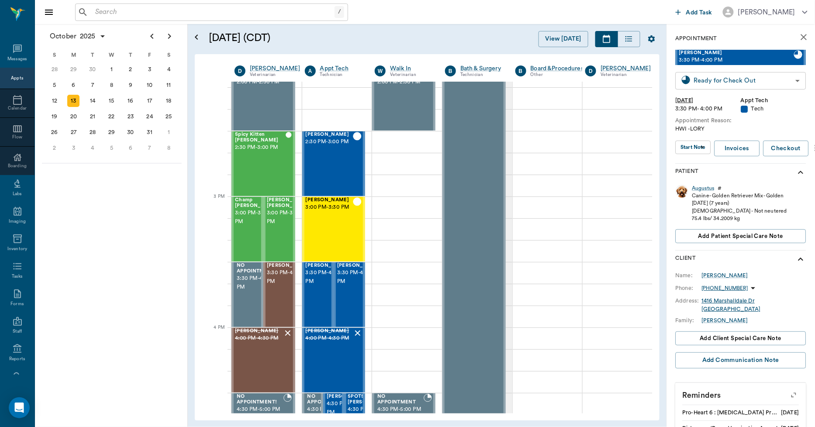
click at [710, 84] on body "/ ​ Add Task Dr. Bert Ellsworth Nectar Messages Appts Calendar Flow Boarding La…" at bounding box center [407, 213] width 815 height 427
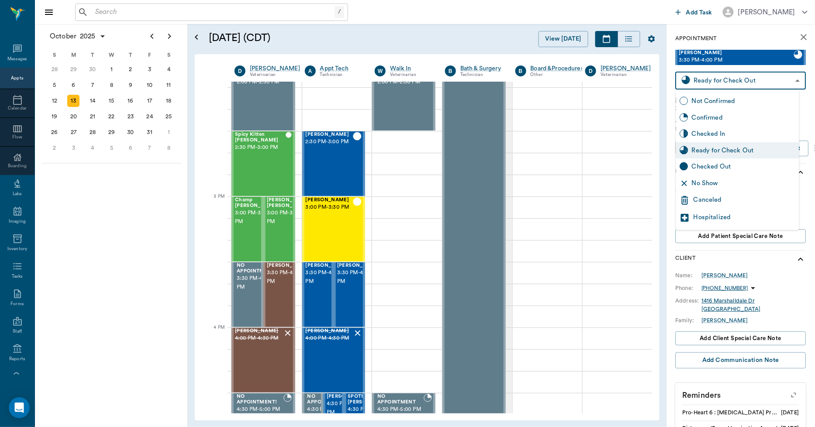
click at [715, 167] on div "Checked Out" at bounding box center [744, 167] width 104 height 10
type input "CHECKED_OUT"
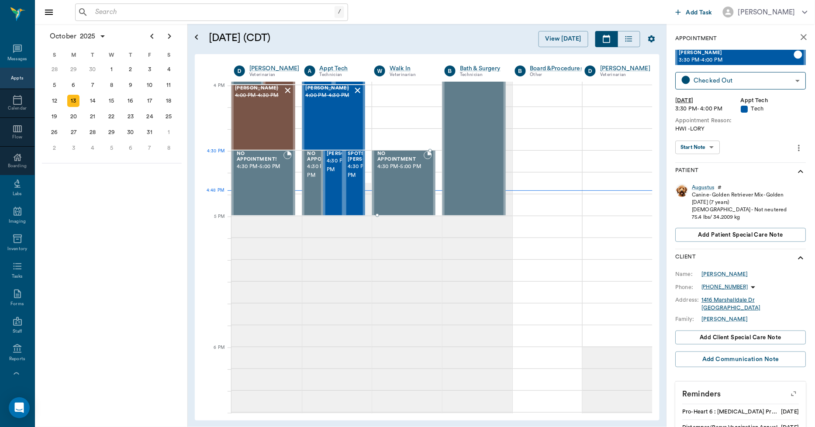
scroll to position [1000, 0]
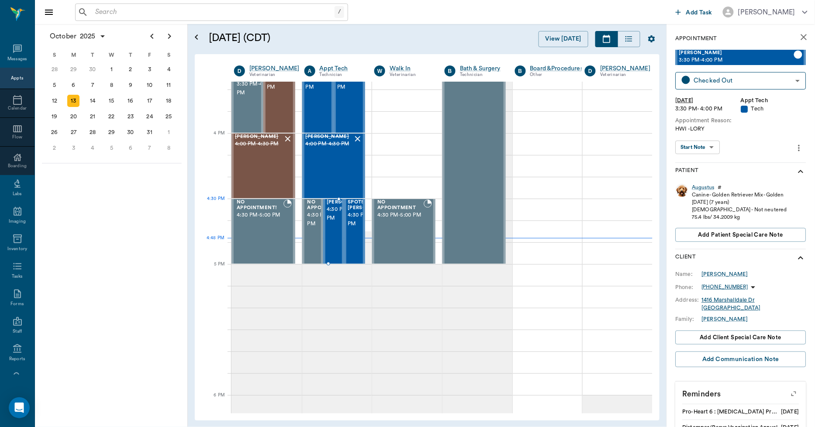
click at [331, 219] on span "4:30 PM - 5:00 PM" at bounding box center [349, 213] width 44 height 17
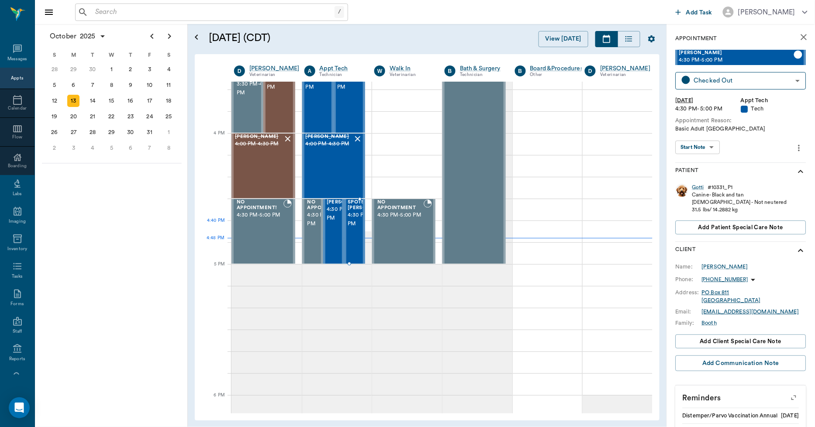
click at [352, 228] on span "4:30 PM - 5:00 PM" at bounding box center [370, 219] width 44 height 17
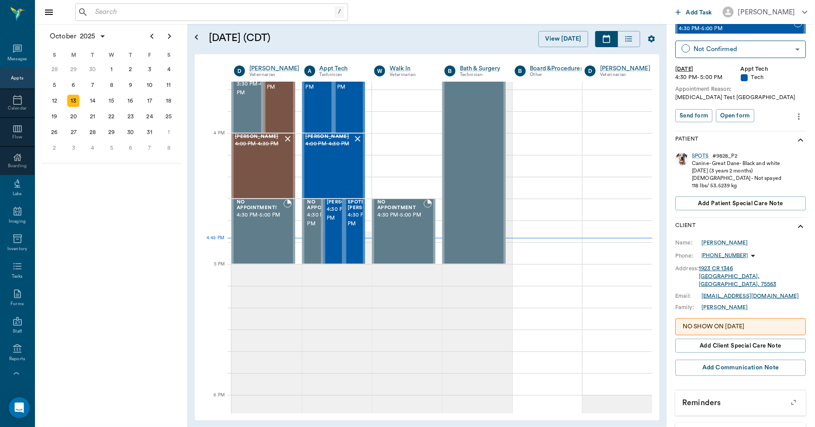
scroll to position [48, 0]
